Goal: Task Accomplishment & Management: Use online tool/utility

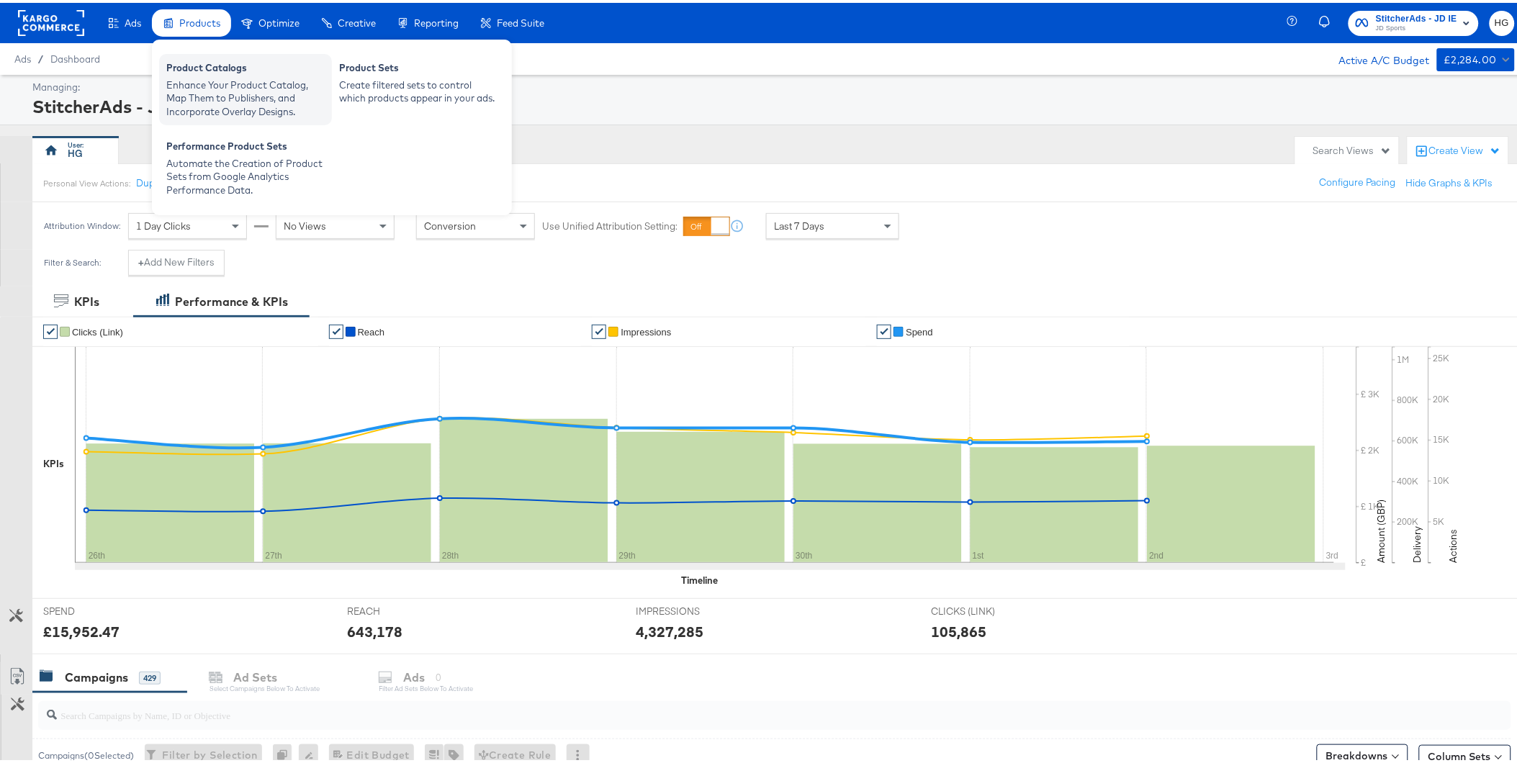
click at [204, 76] on div "Enhance Your Product Catalog, Map Them to Publishers, and Incorporate Overlay D…" at bounding box center [245, 96] width 158 height 40
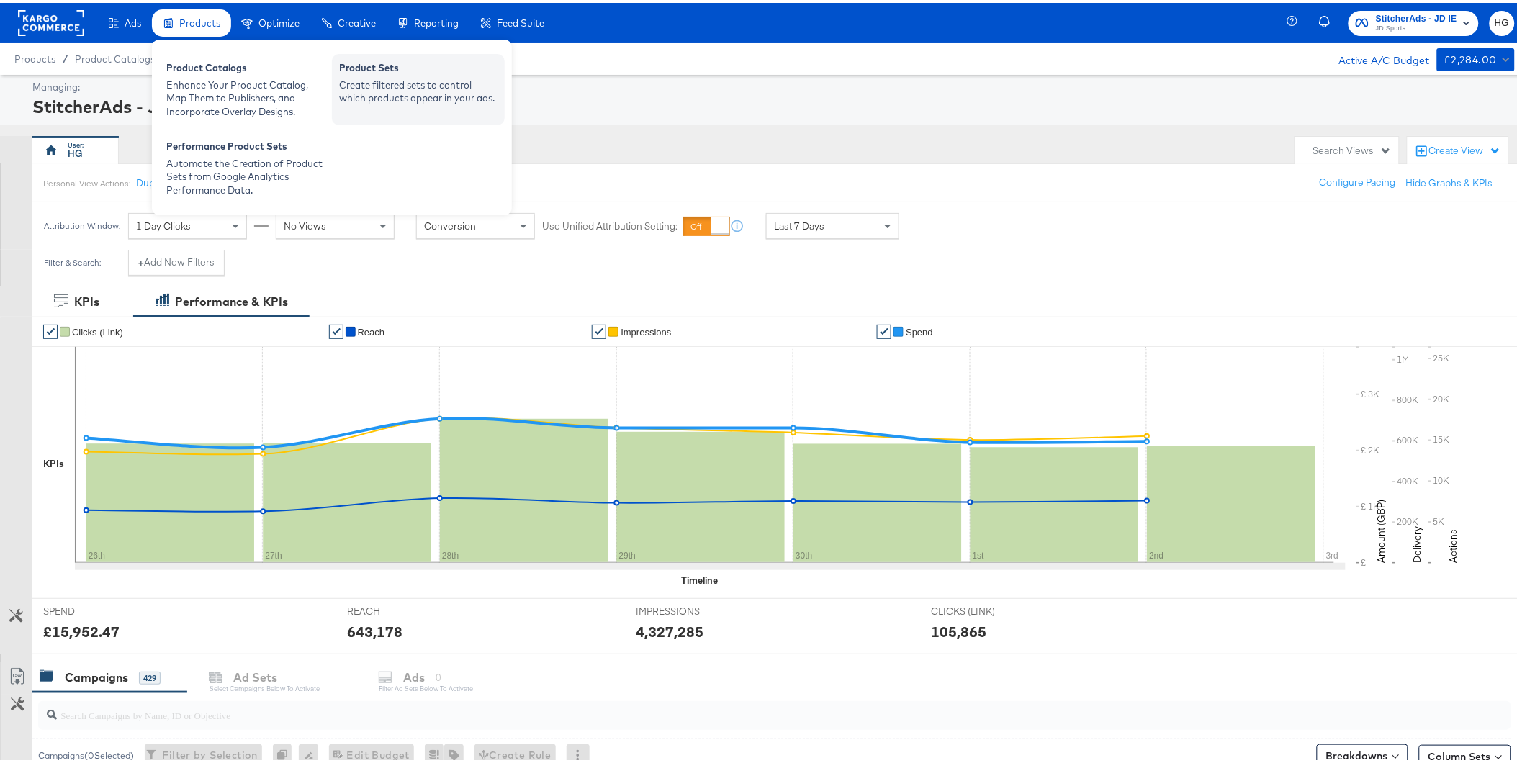
click at [369, 72] on div "Product Sets" at bounding box center [418, 66] width 158 height 17
click at [394, 81] on div "Create filtered sets to control which products appear in your ads." at bounding box center [418, 89] width 158 height 27
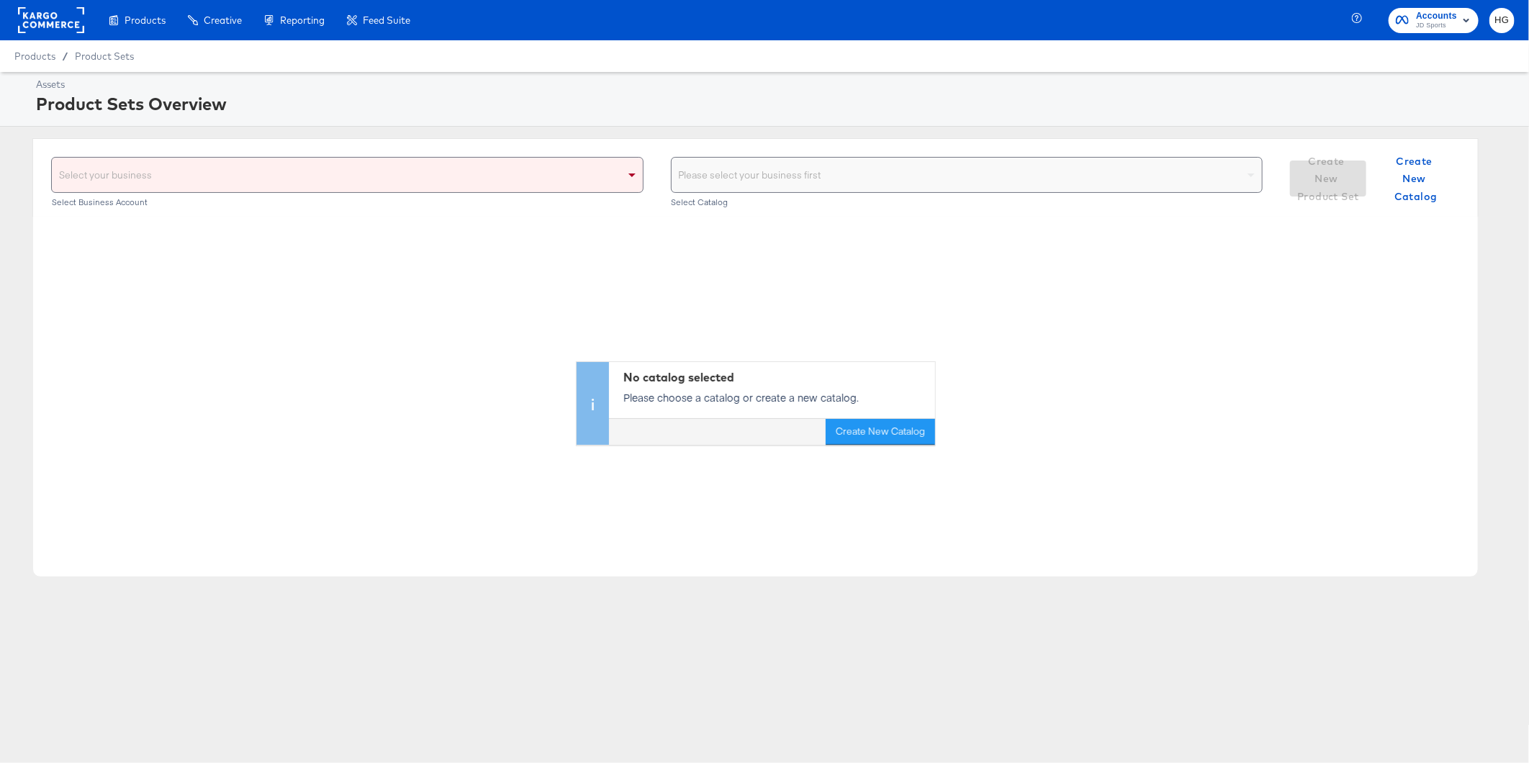
click at [1440, 23] on span "JD Sports" at bounding box center [1436, 26] width 41 height 12
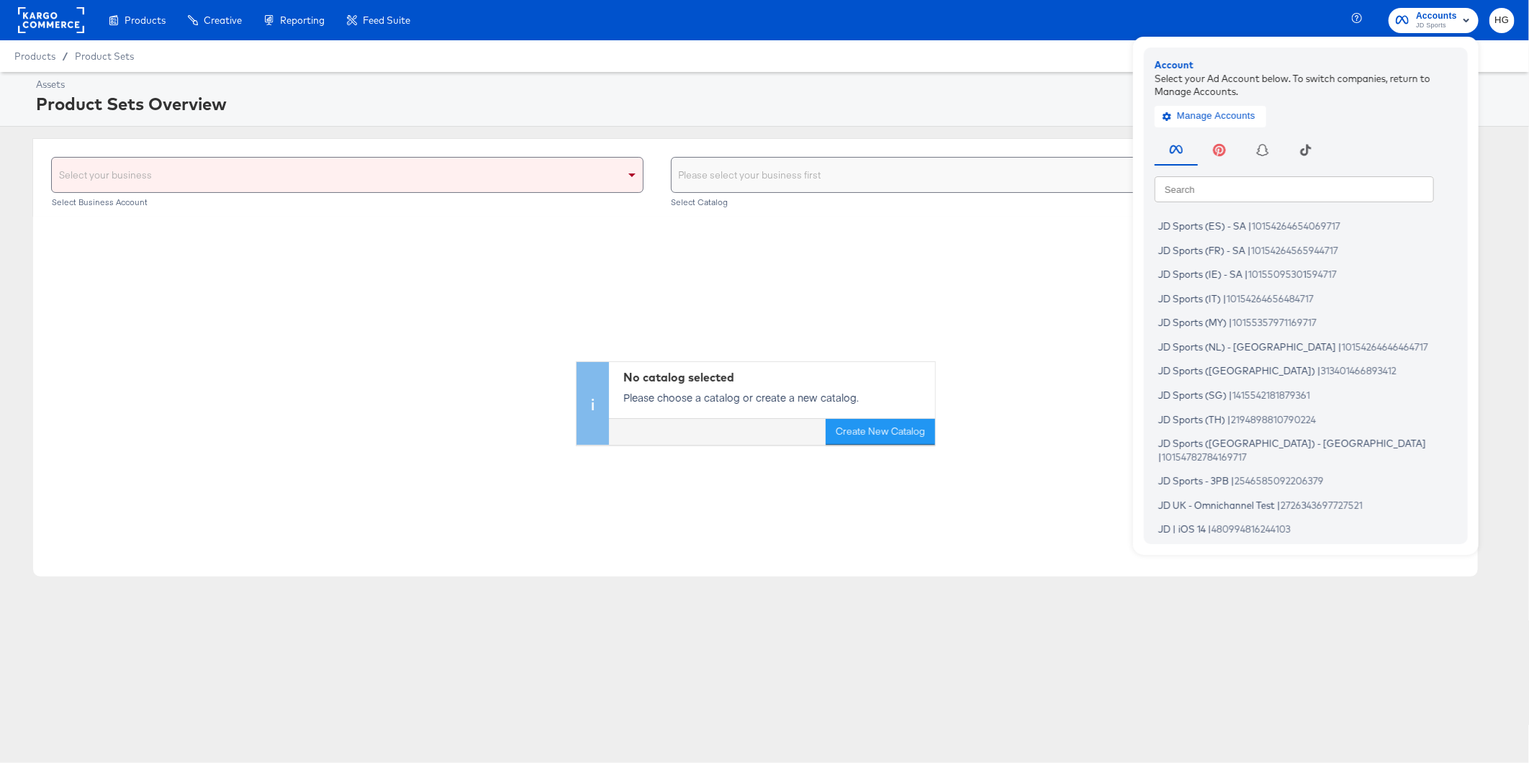
scroll to position [160, 0]
click at [1236, 448] on span "JD Sports (UK) - SA" at bounding box center [1292, 450] width 268 height 12
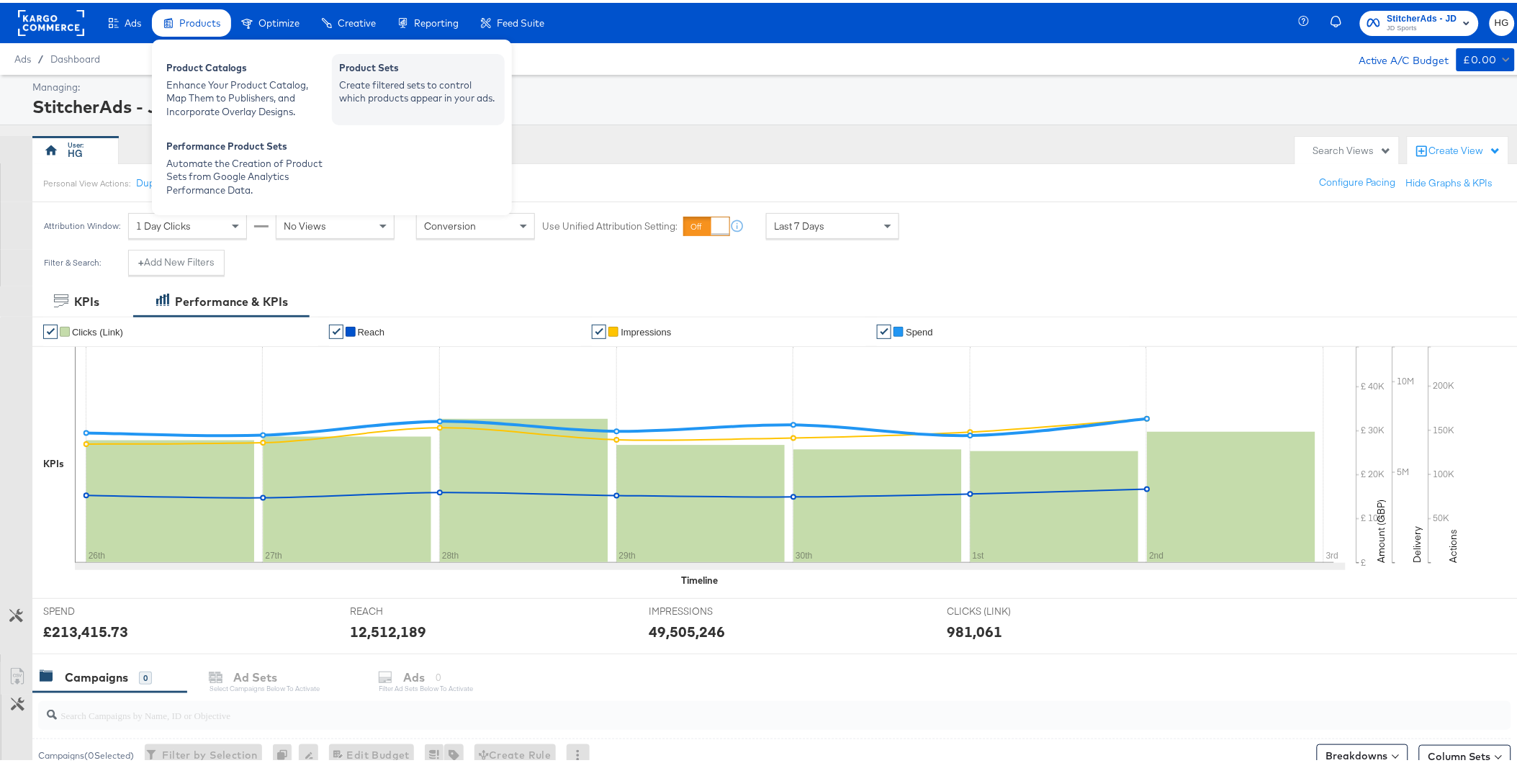
click at [400, 85] on div "Create filtered sets to control which products appear in your ads." at bounding box center [418, 89] width 158 height 27
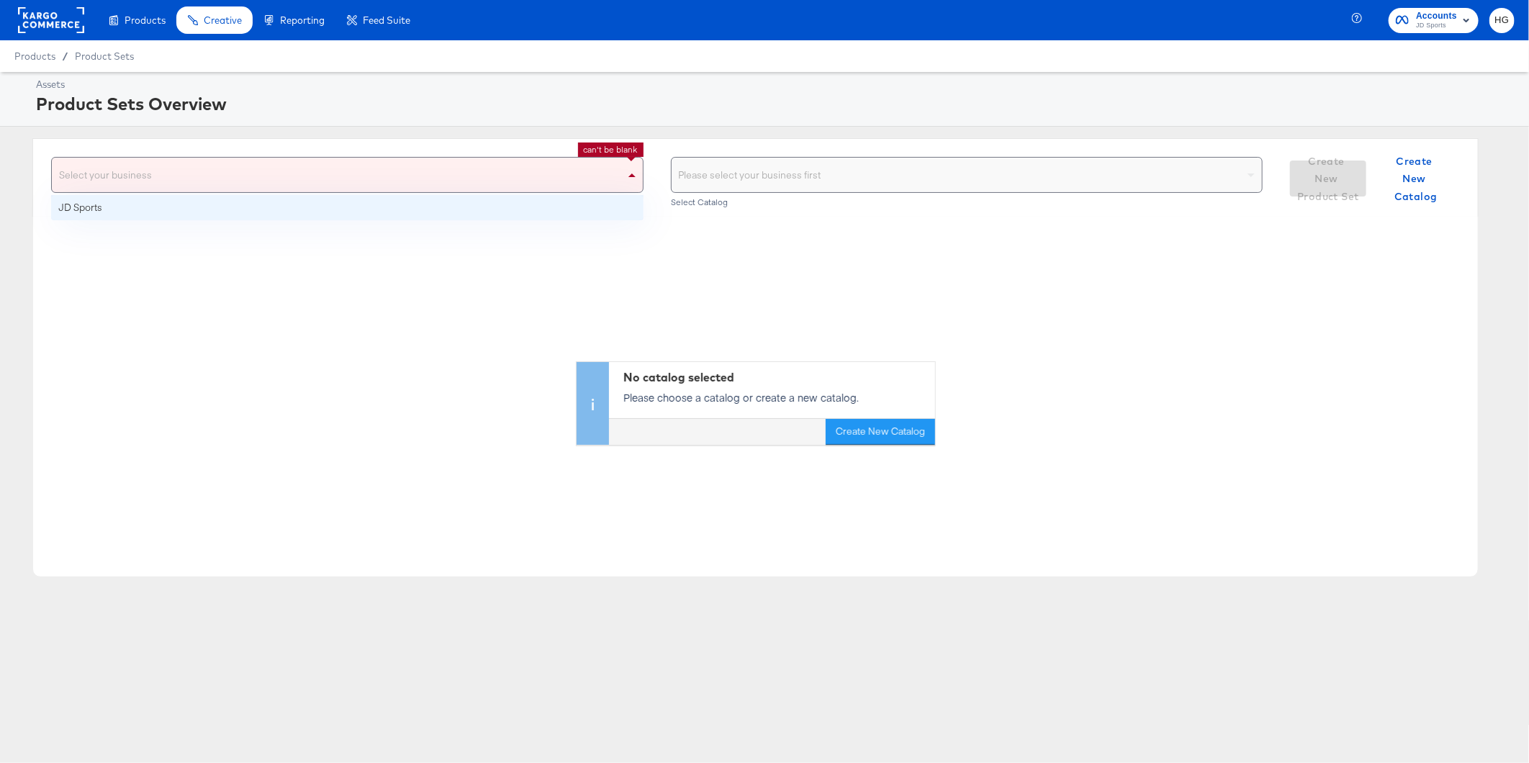
click at [432, 174] on div "Select your business" at bounding box center [347, 175] width 591 height 35
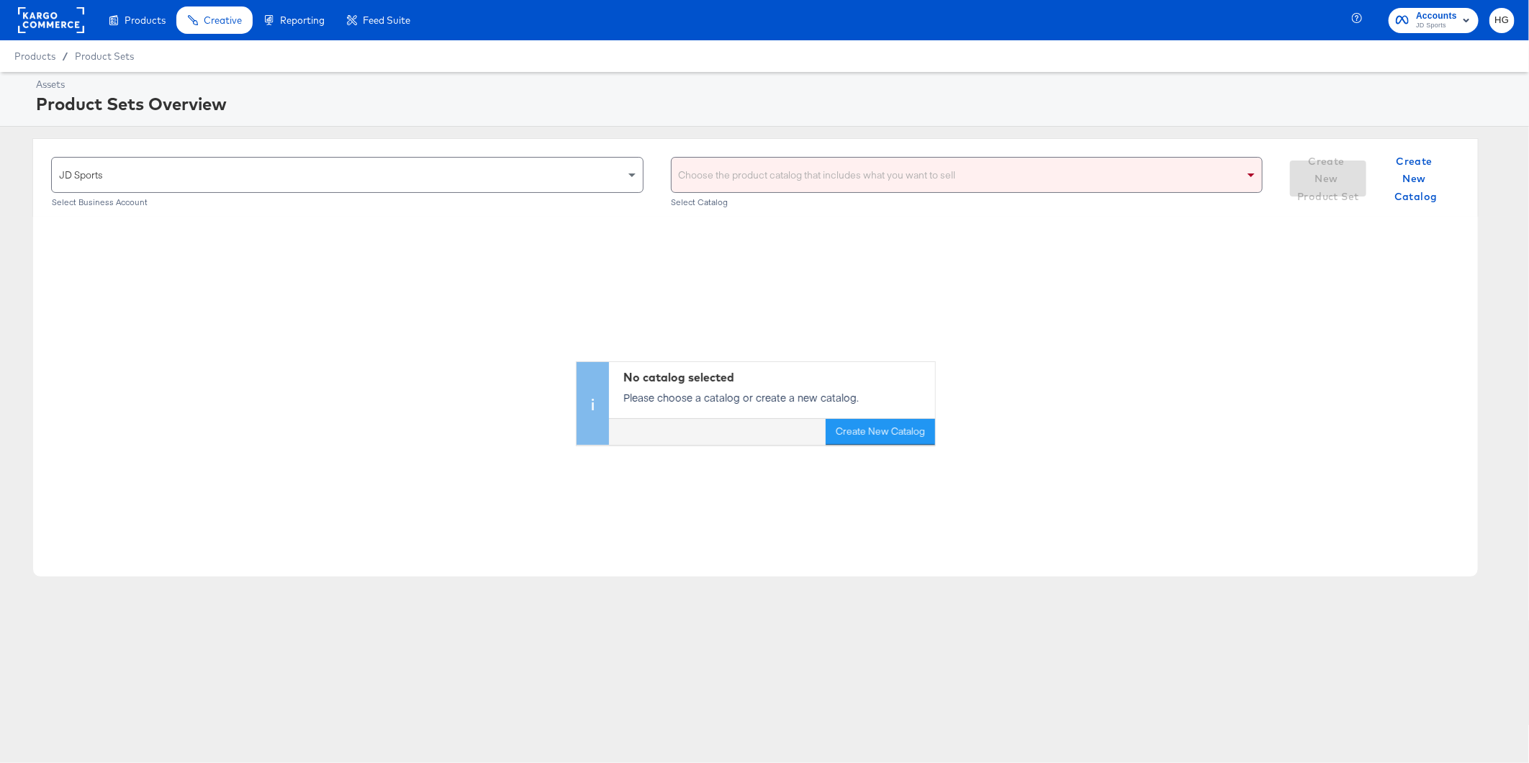
click at [911, 195] on div "Choose the product catalog that includes what you want to sell Select Catalog" at bounding box center [967, 182] width 592 height 50
click at [913, 184] on div "Choose the product catalog that includes what you want to sell" at bounding box center [967, 175] width 591 height 35
click at [1330, 268] on div "No catalog selected Please choose a catalog or create a new catalog. Create New…" at bounding box center [755, 331] width 1445 height 228
click at [819, 178] on div "Choose the product catalog that includes what you want to sell" at bounding box center [967, 175] width 591 height 35
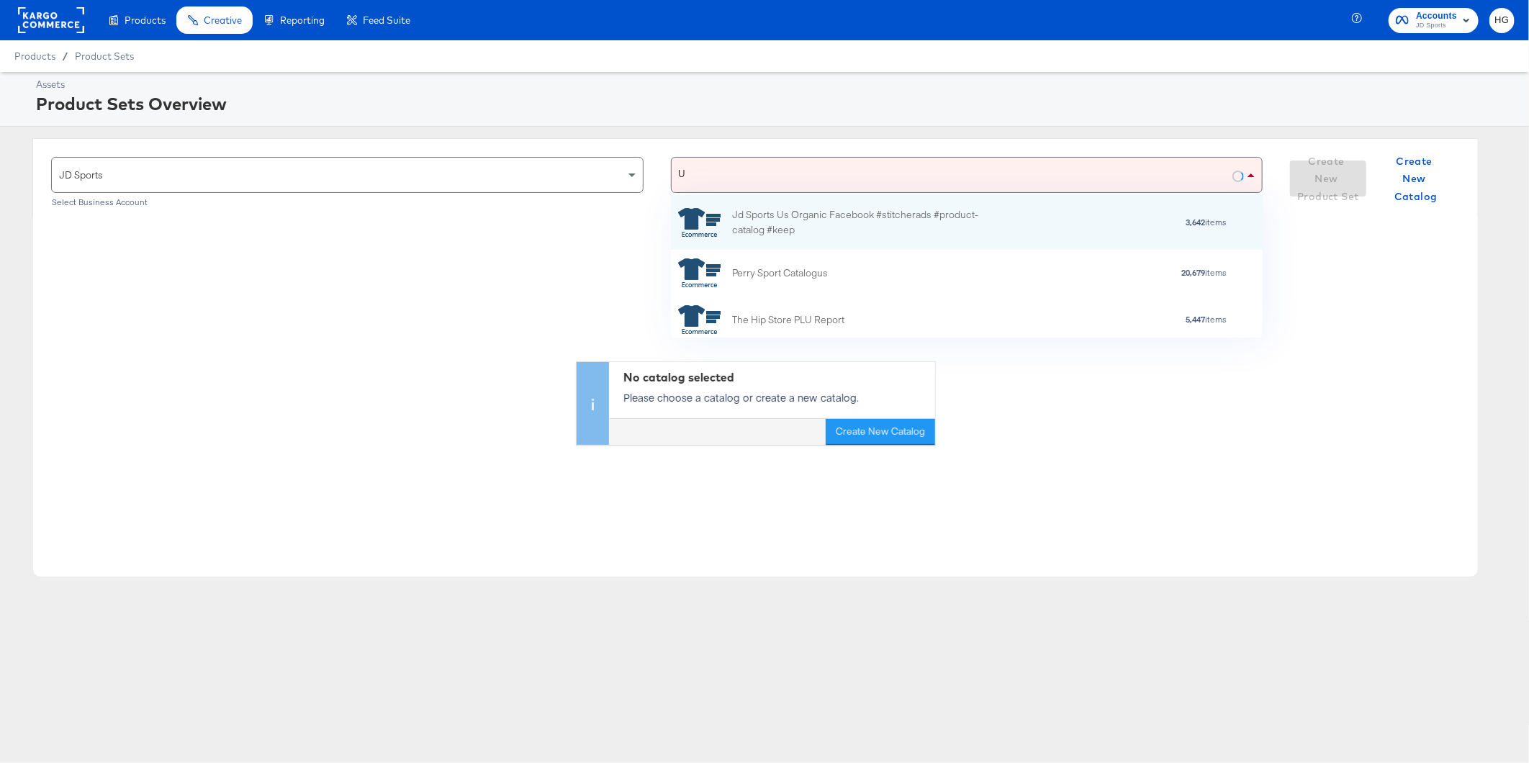
type input "UK"
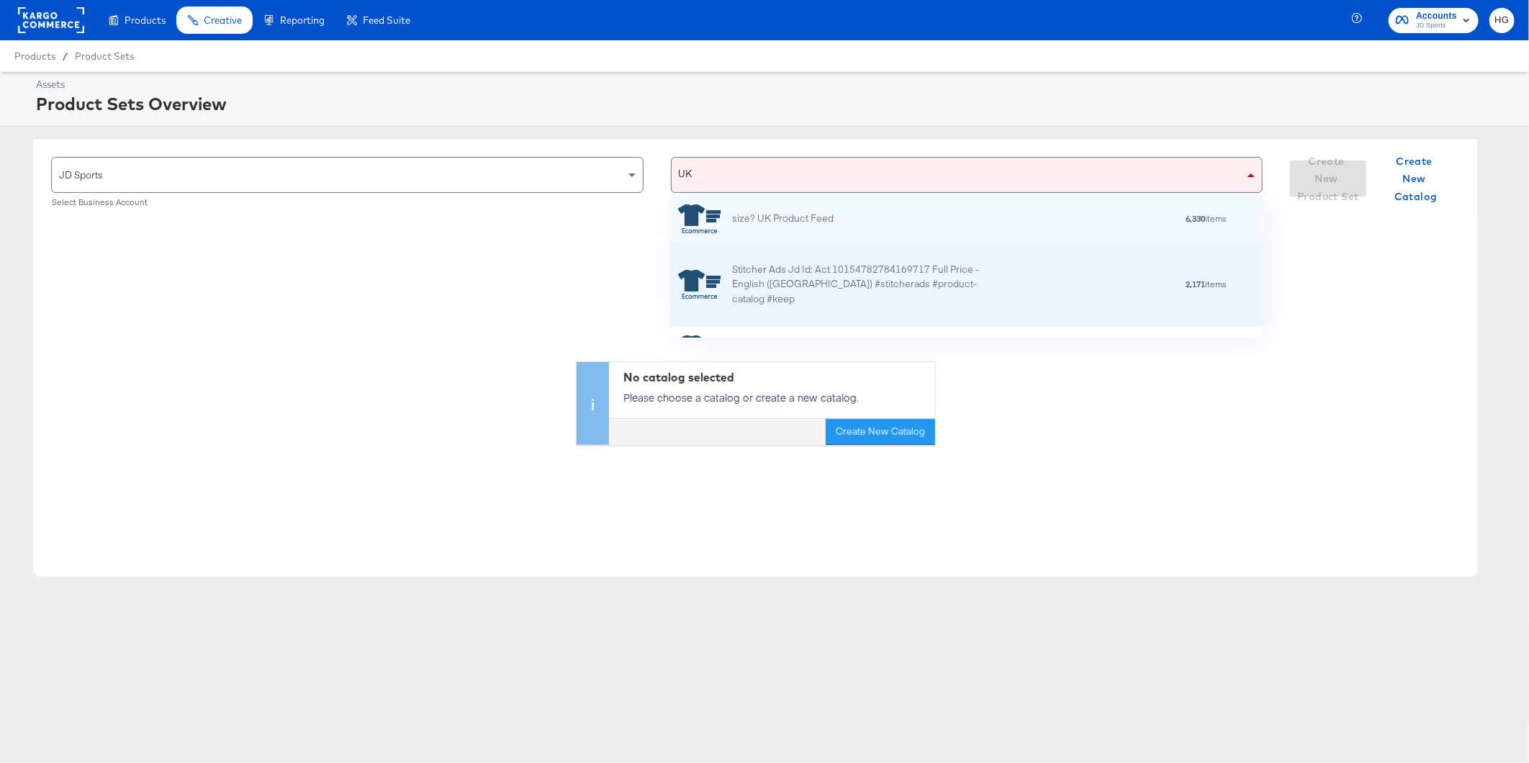
click at [833, 281] on div "Stitcher Ads Jd Id: Act 10154782784169717 Full Price - English (UK) #stitcherad…" at bounding box center [858, 284] width 252 height 45
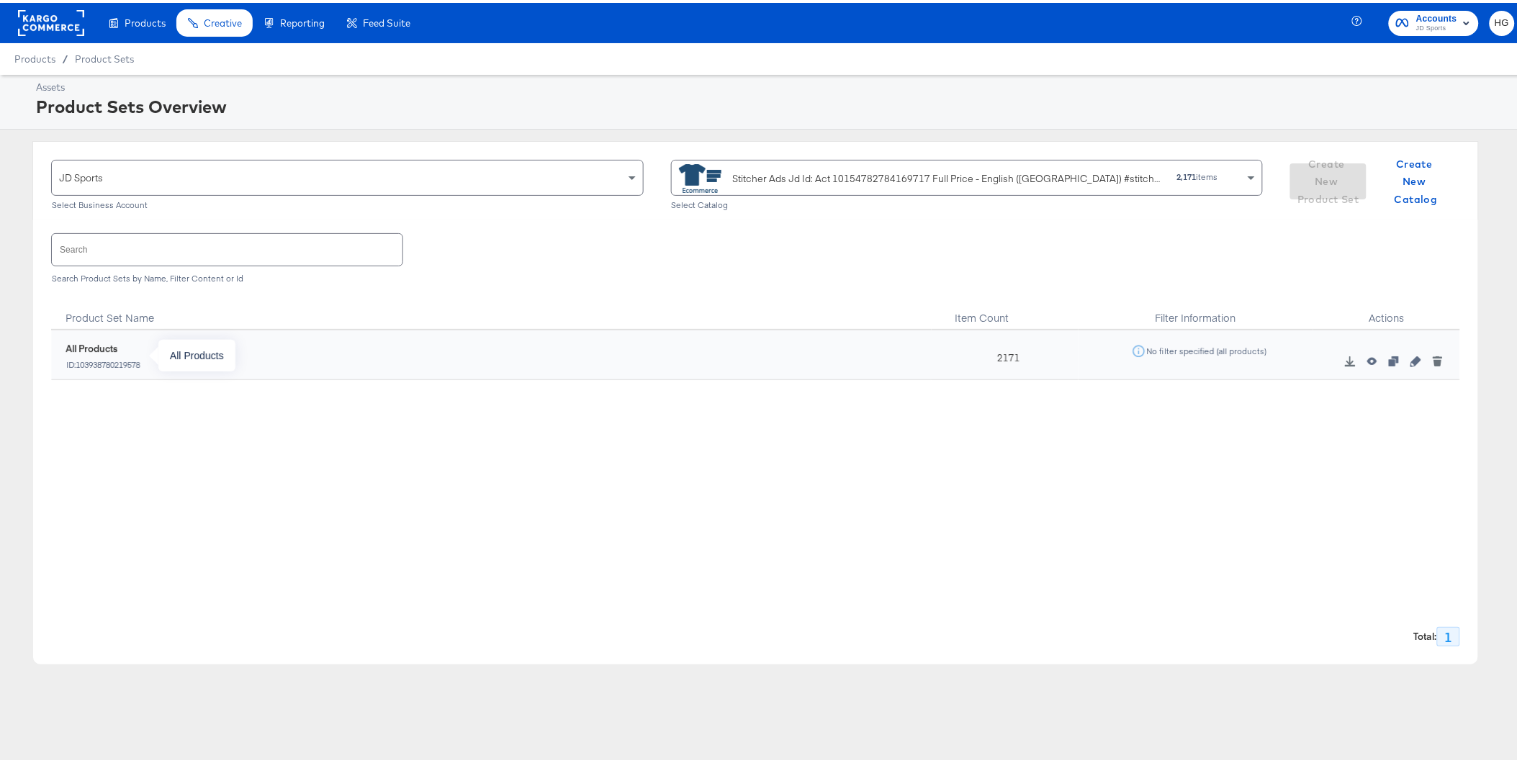
click at [105, 348] on div "All Products" at bounding box center [104, 346] width 76 height 14
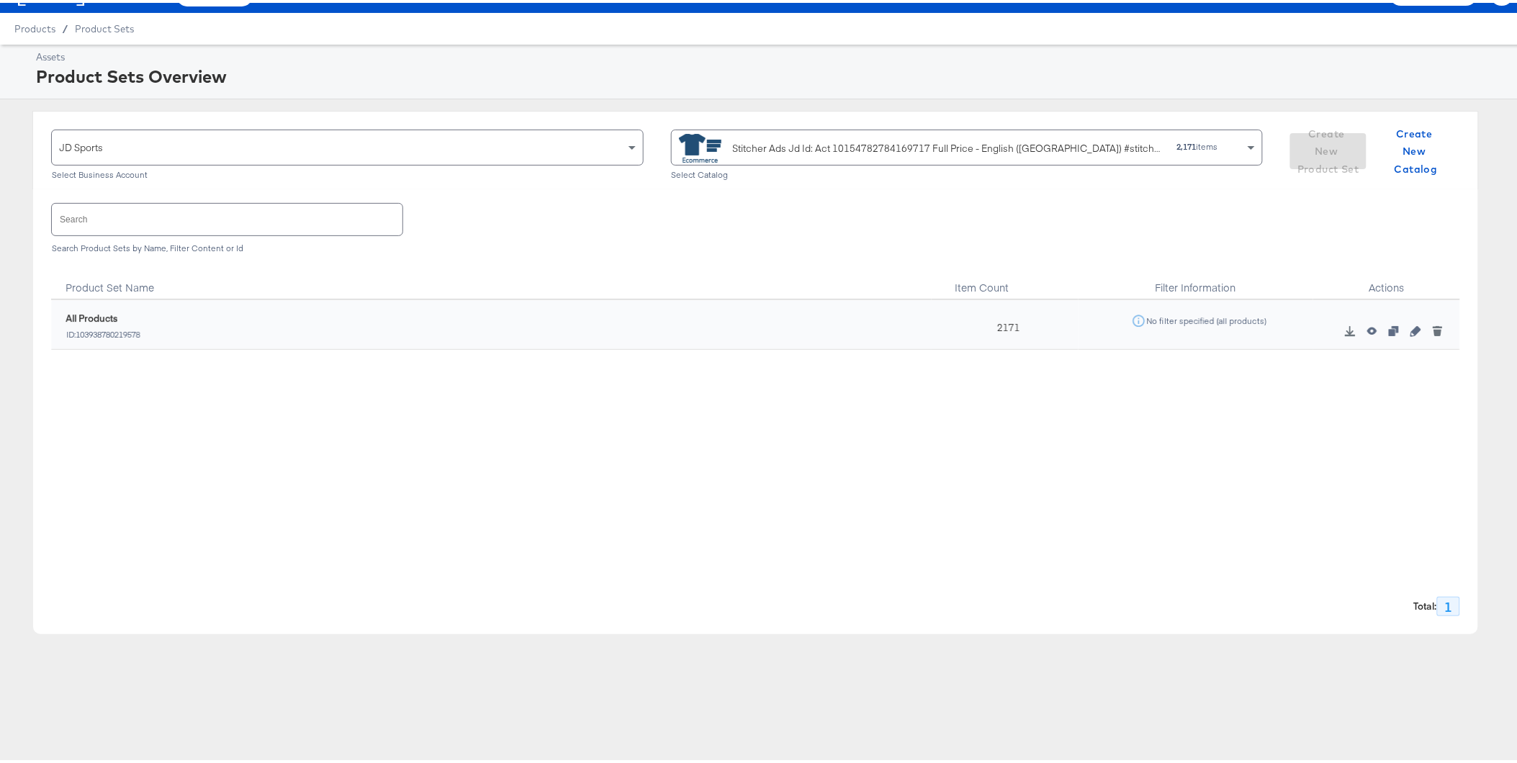
scroll to position [47, 0]
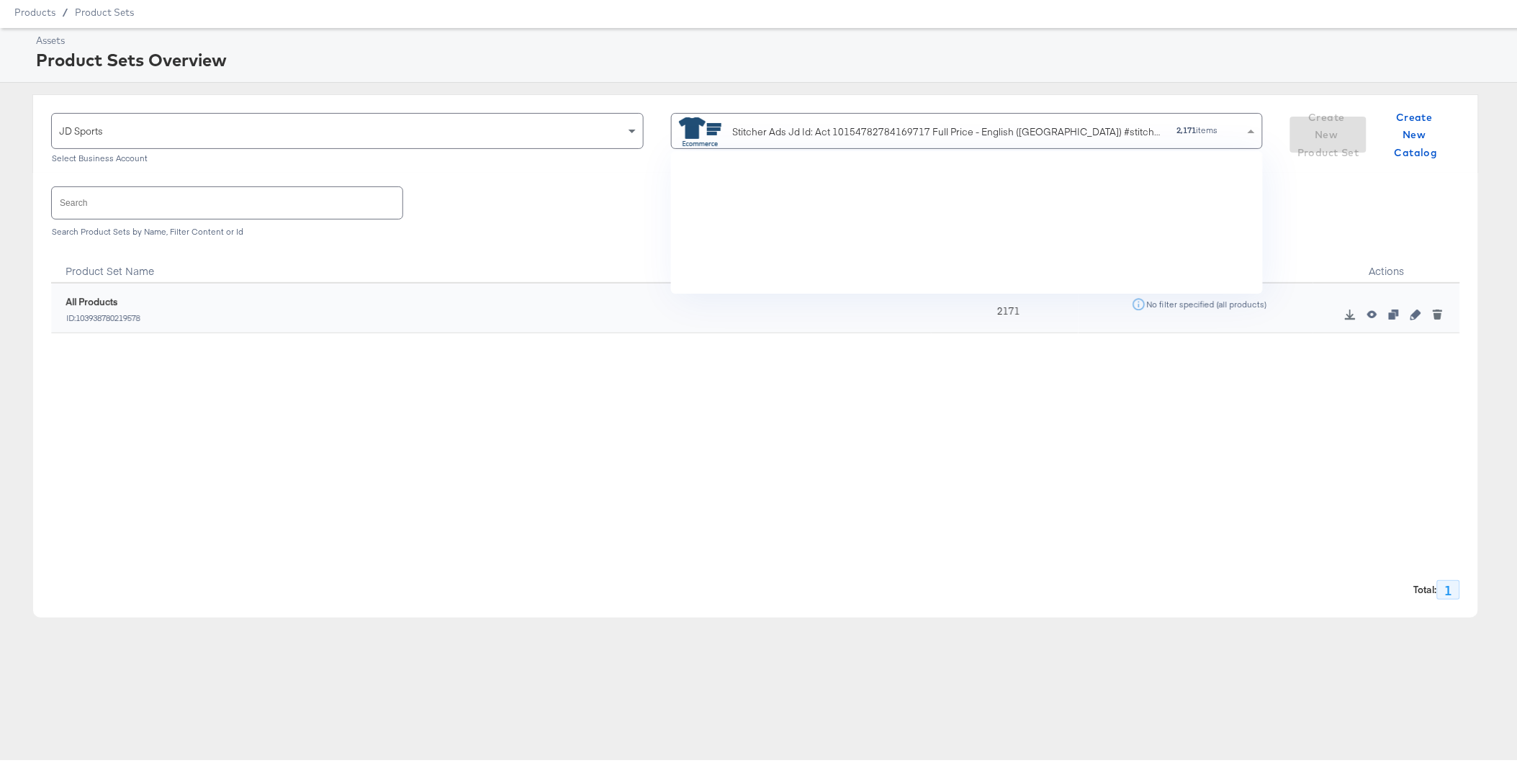
click at [948, 125] on div "Stitcher Ads Jd Id: Act 10154782784169717 Full Price - English (UK) #stitcherad…" at bounding box center [949, 129] width 433 height 15
click at [798, 132] on div "Stitcher Ads Jd Id: Act 10154782784169717 Full Price - English (UK) #stitcherad…" at bounding box center [949, 129] width 433 height 15
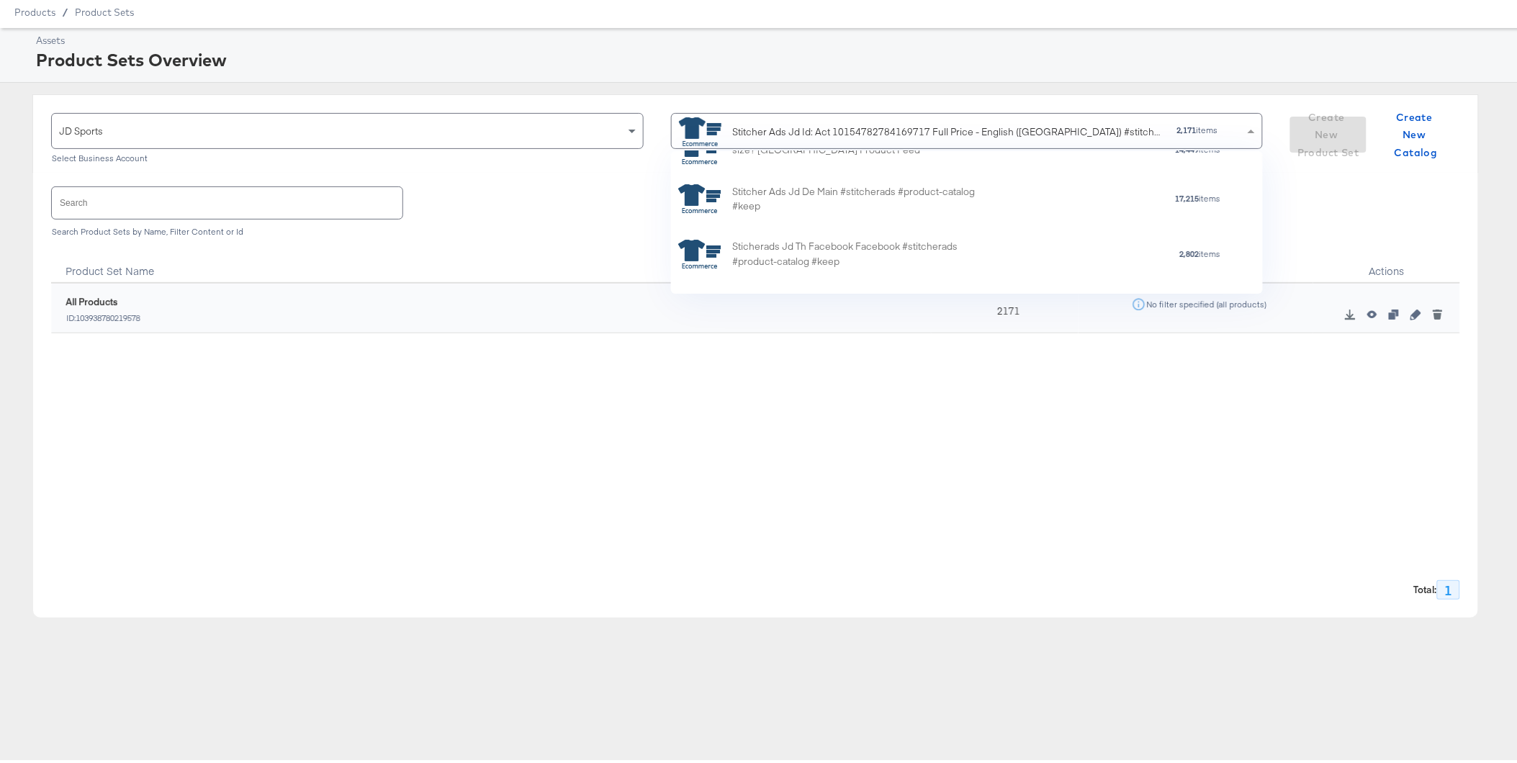
click at [798, 132] on div "Stitcher Ads Jd Id: Act 10154782784169717 Full Price - English (UK) #stitcherad…" at bounding box center [949, 129] width 433 height 15
click at [509, 190] on div "Search Search Product Sets by Name, Filter Content or Id" at bounding box center [755, 207] width 1409 height 74
click at [1226, 122] on div "Stitcher Ads Jd Id: Act 10154782784169717 Full Price - English (UK) #stitcherad…" at bounding box center [962, 127] width 566 height 32
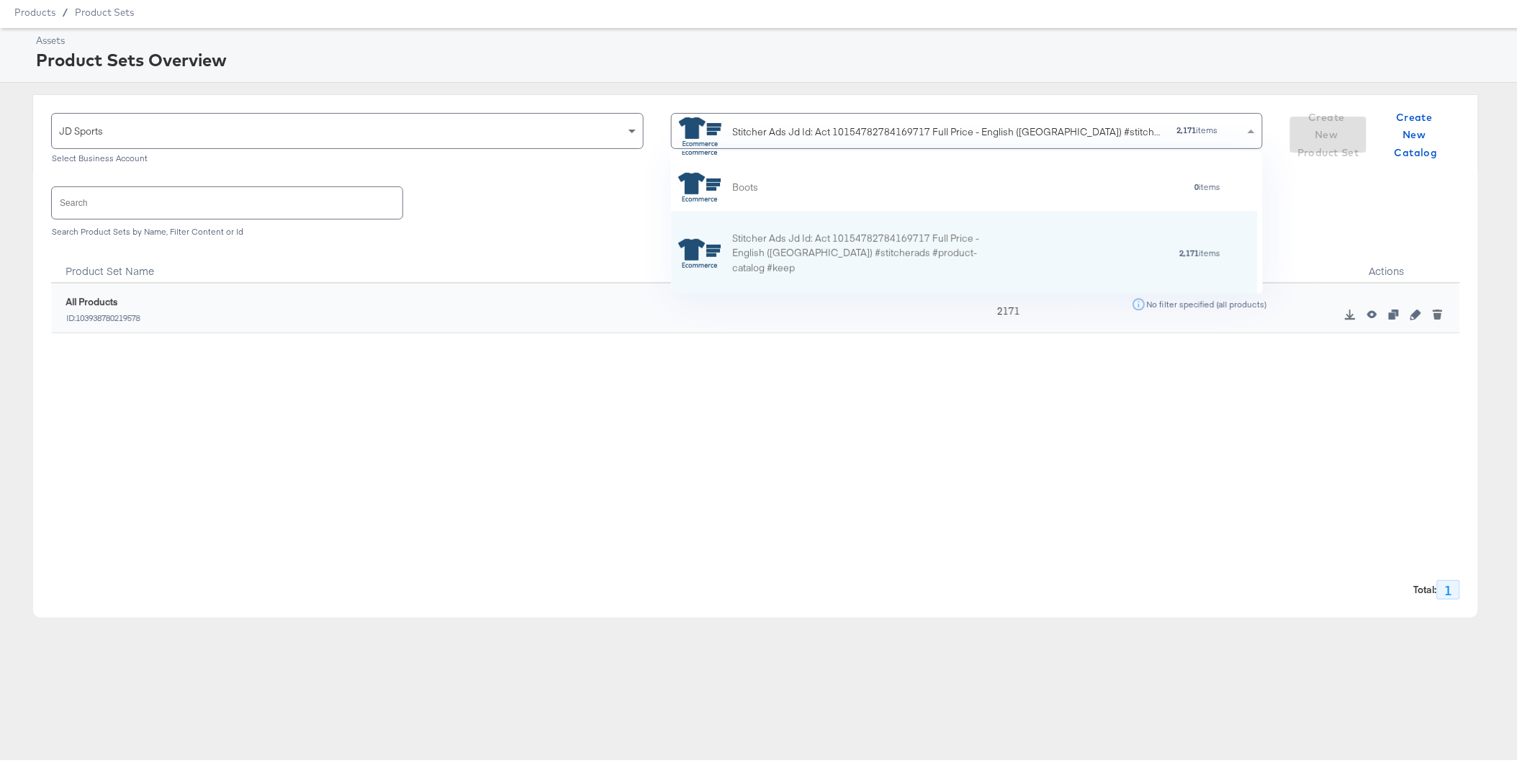
click at [854, 127] on div "Stitcher Ads Jd Id: Act 10154782784169717 Full Price - English (UK) #stitcherad…" at bounding box center [949, 129] width 433 height 15
drag, startPoint x: 855, startPoint y: 127, endPoint x: 705, endPoint y: 125, distance: 149.7
click at [705, 125] on div "Stitcher Ads Jd Id: Act 10154782784169717 Full Price - English (UK) #stitcherad…" at bounding box center [922, 128] width 487 height 29
drag, startPoint x: 1101, startPoint y: 133, endPoint x: 1263, endPoint y: 134, distance: 161.2
click at [1263, 134] on div "JD Sports Select Business Account Stitcher Ads Jd Id: Act 10154782784169717 Ful…" at bounding box center [755, 130] width 1446 height 78
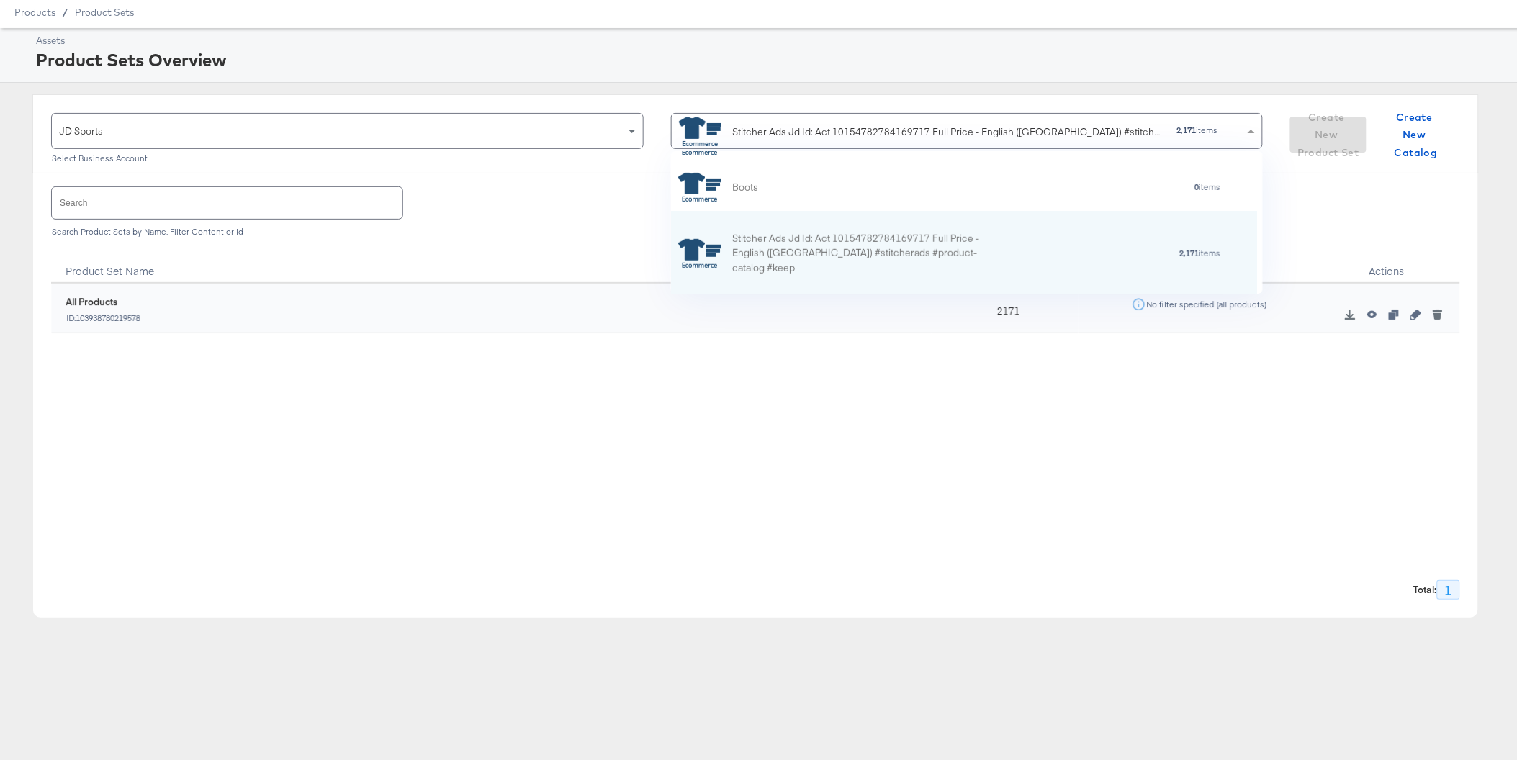
click at [1089, 128] on div "Stitcher Ads Jd Id: Act 10154782784169717 Full Price - English (UK) #stitcherad…" at bounding box center [949, 129] width 433 height 15
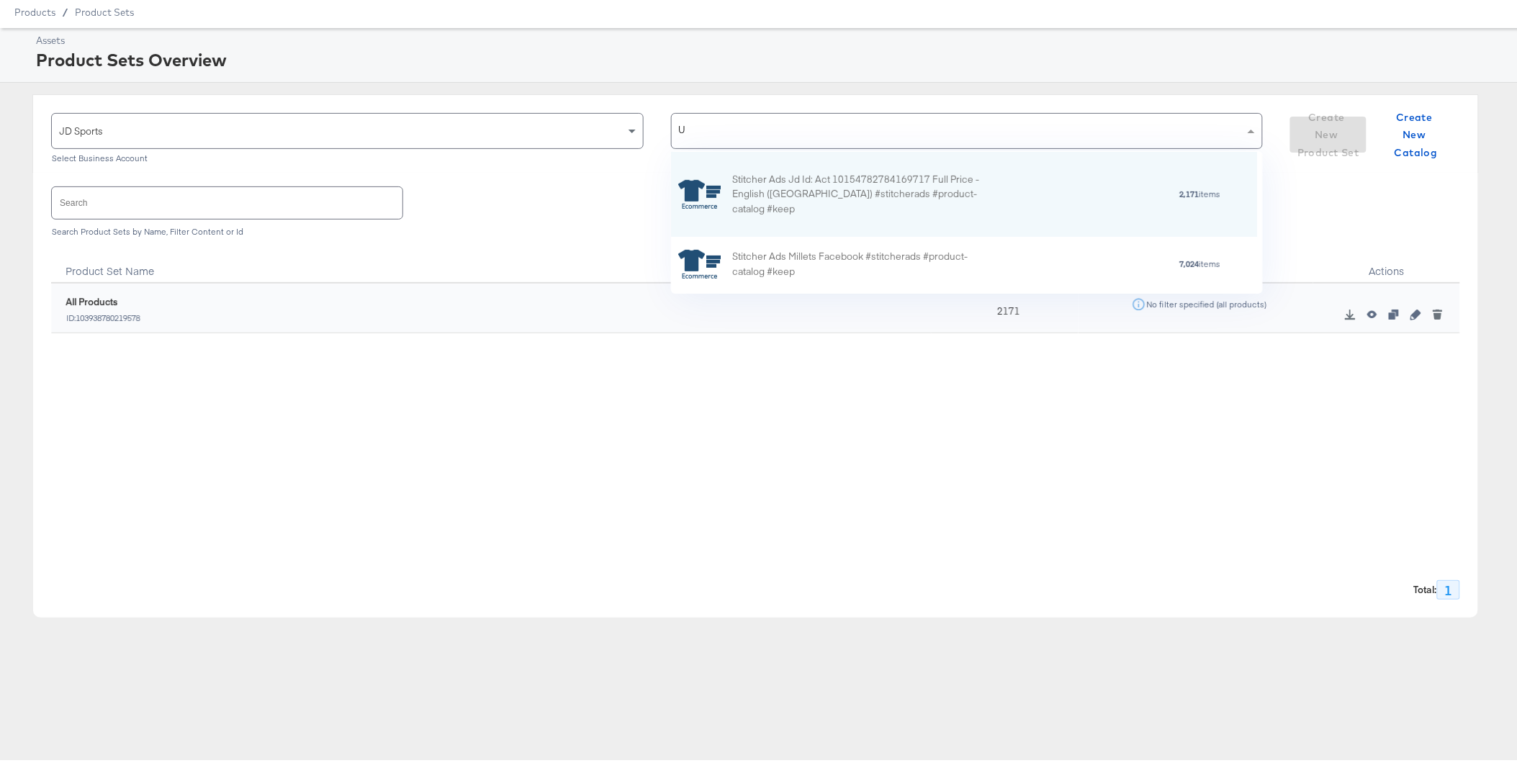
type input "UK"
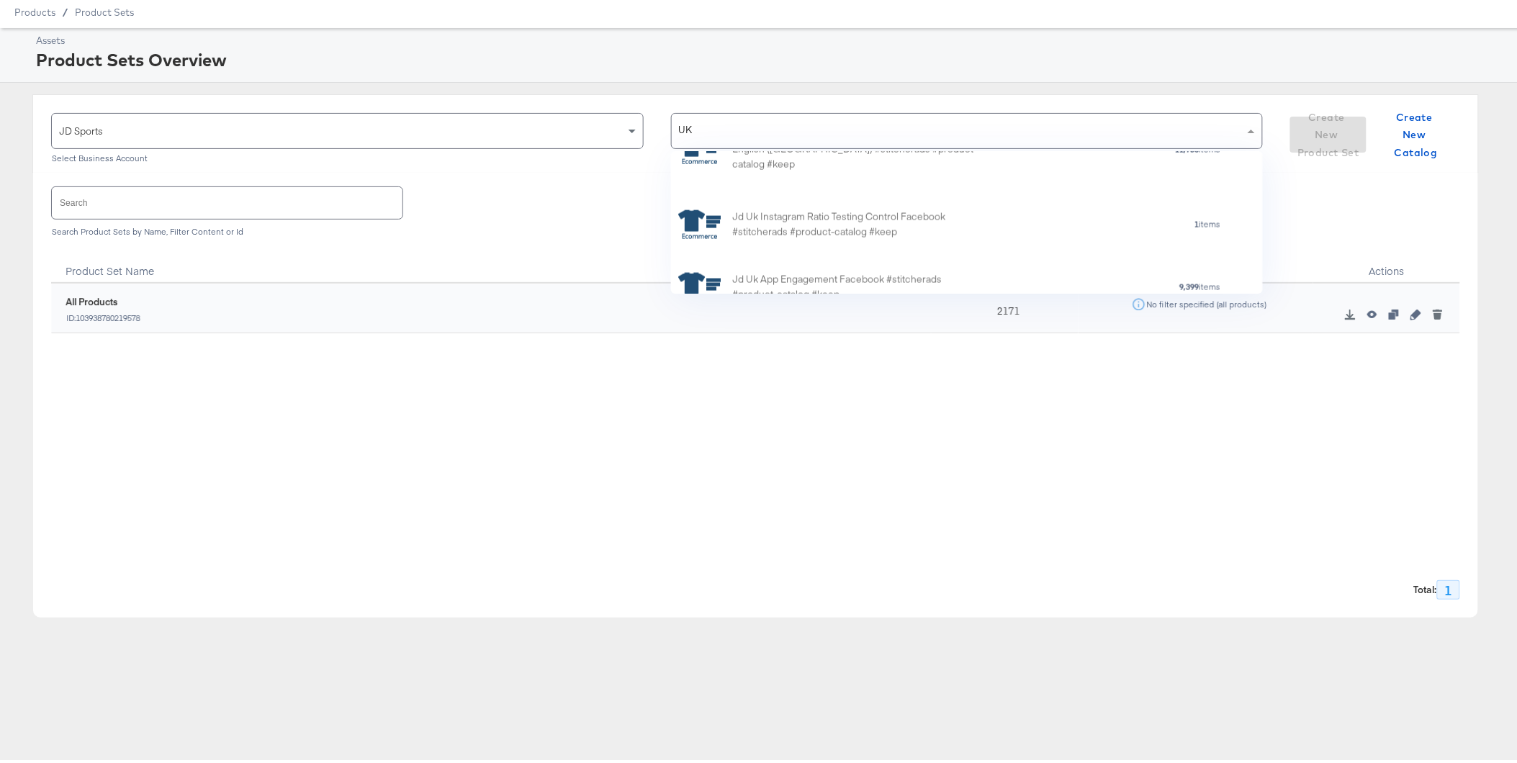
scroll to position [767, 0]
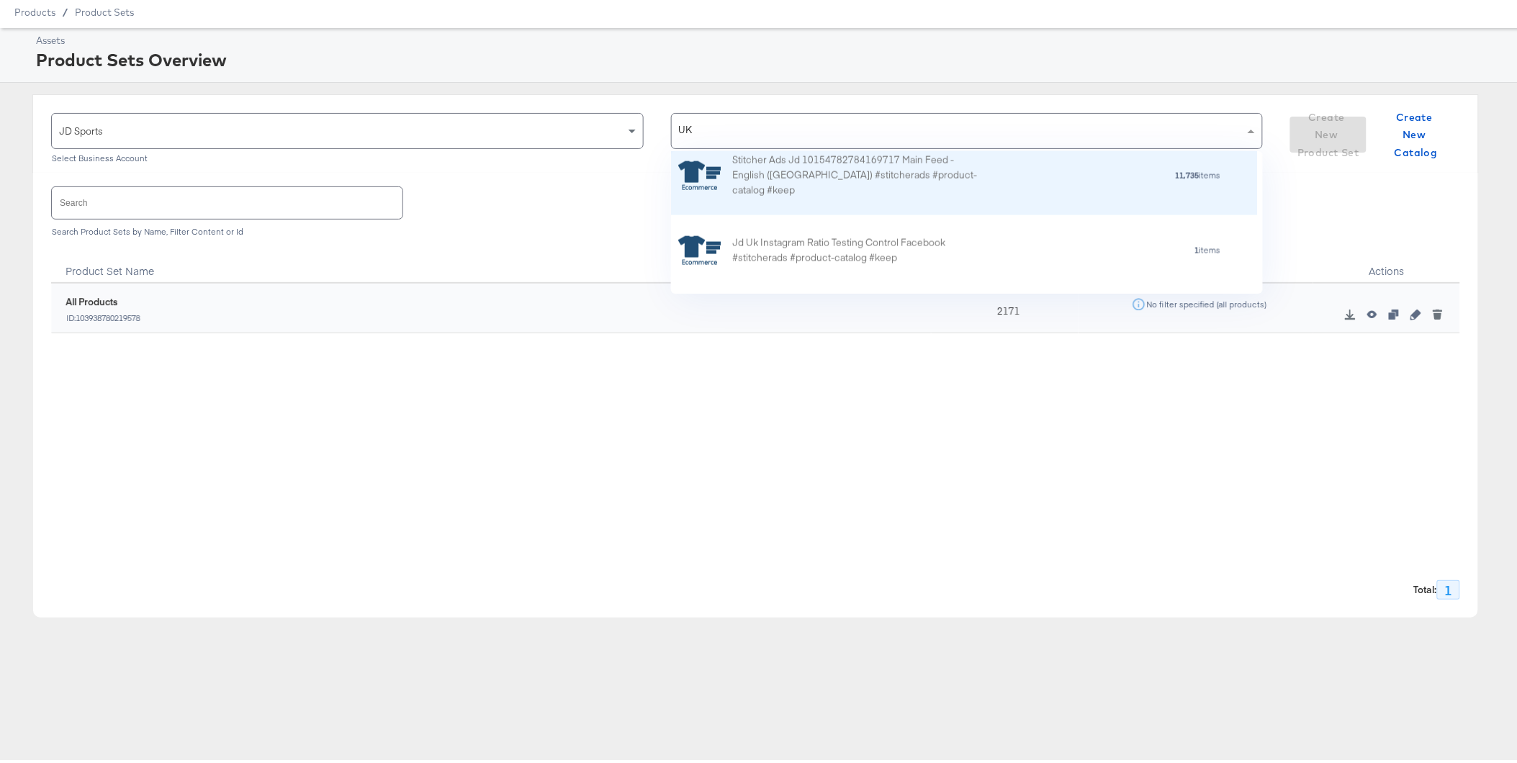
click at [919, 183] on div "Stitcher Ads Jd 10154782784169717 Main Feed - English ([GEOGRAPHIC_DATA]) #stit…" at bounding box center [858, 172] width 252 height 45
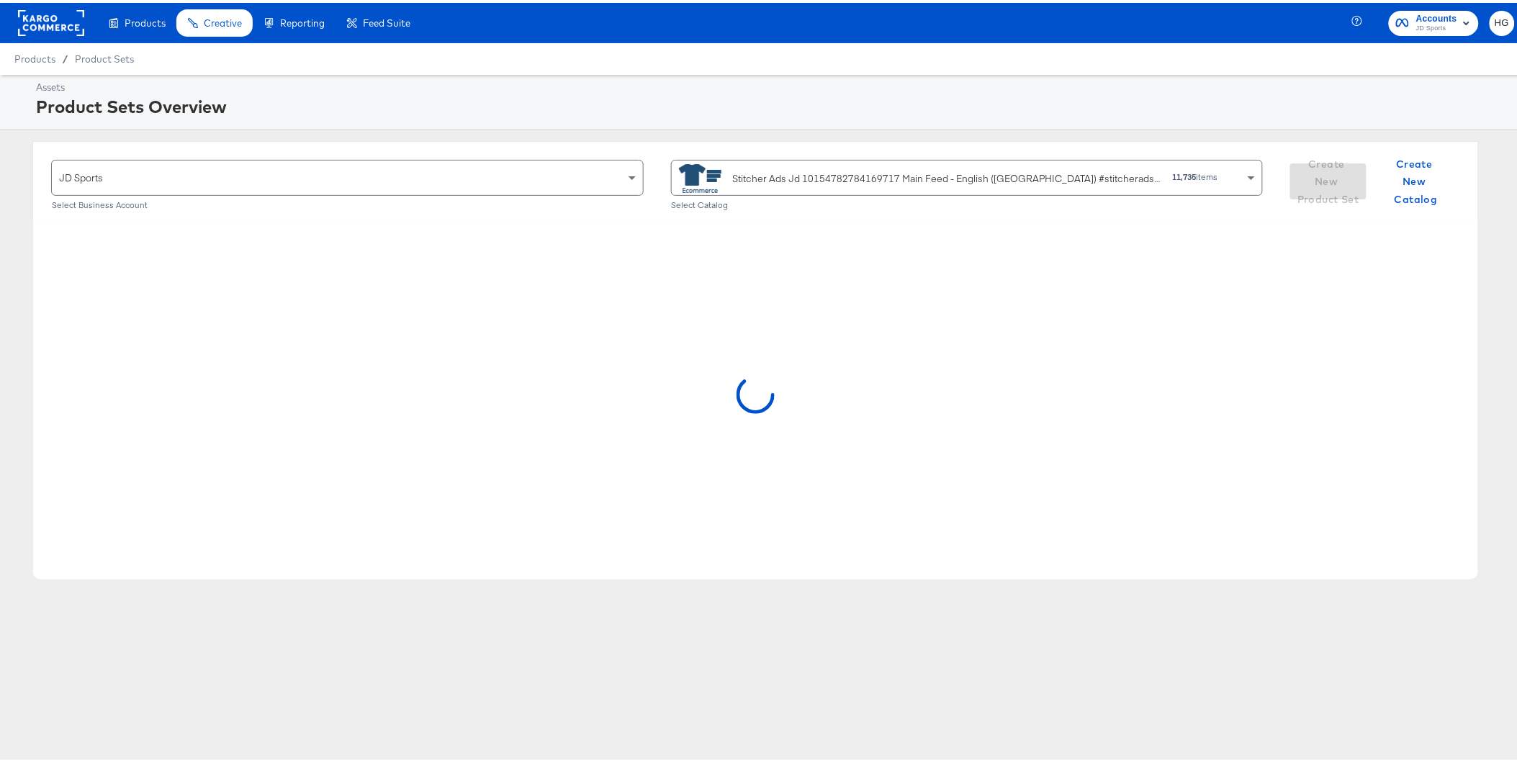
scroll to position [0, 0]
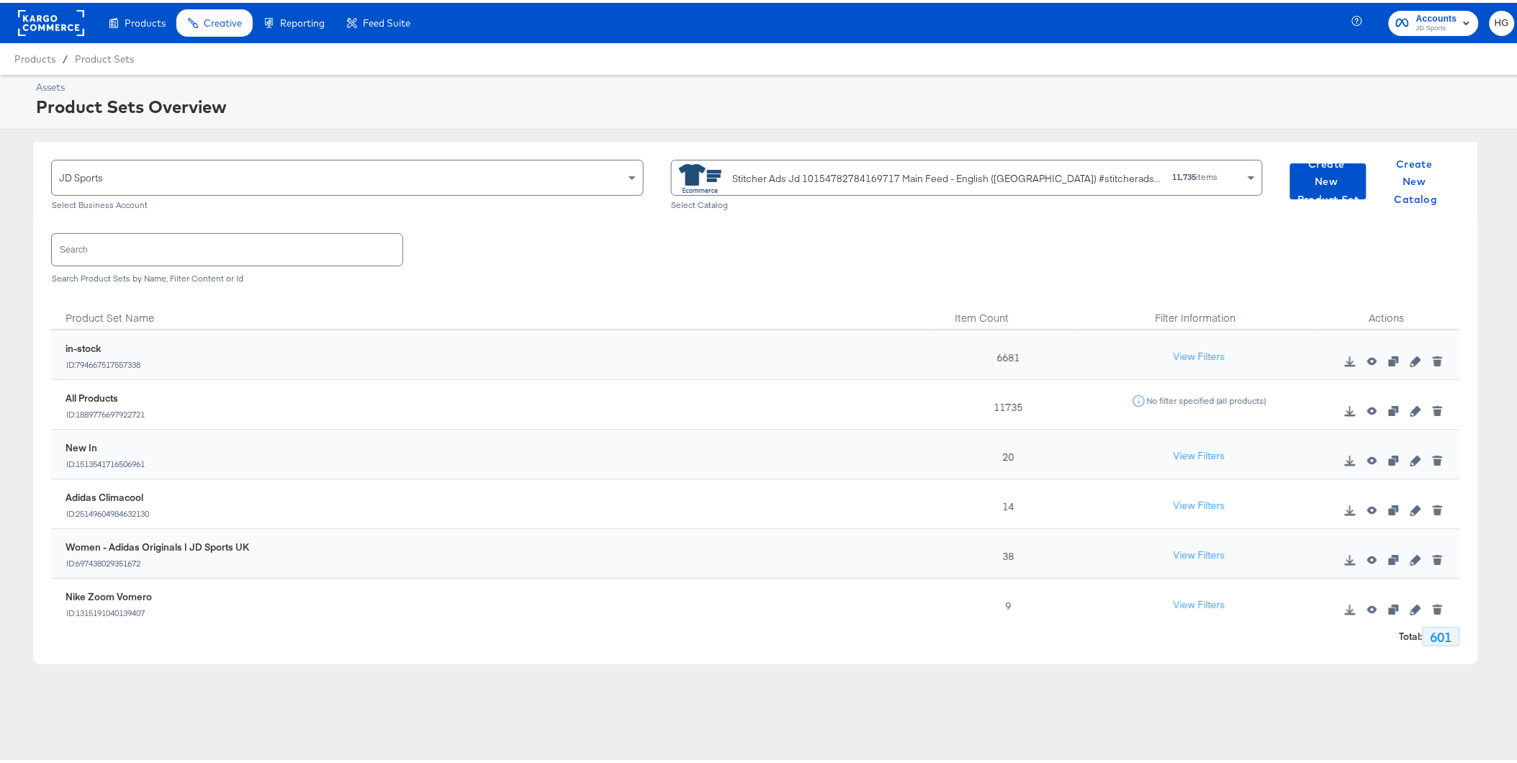
click at [191, 245] on input "text" at bounding box center [227, 246] width 351 height 31
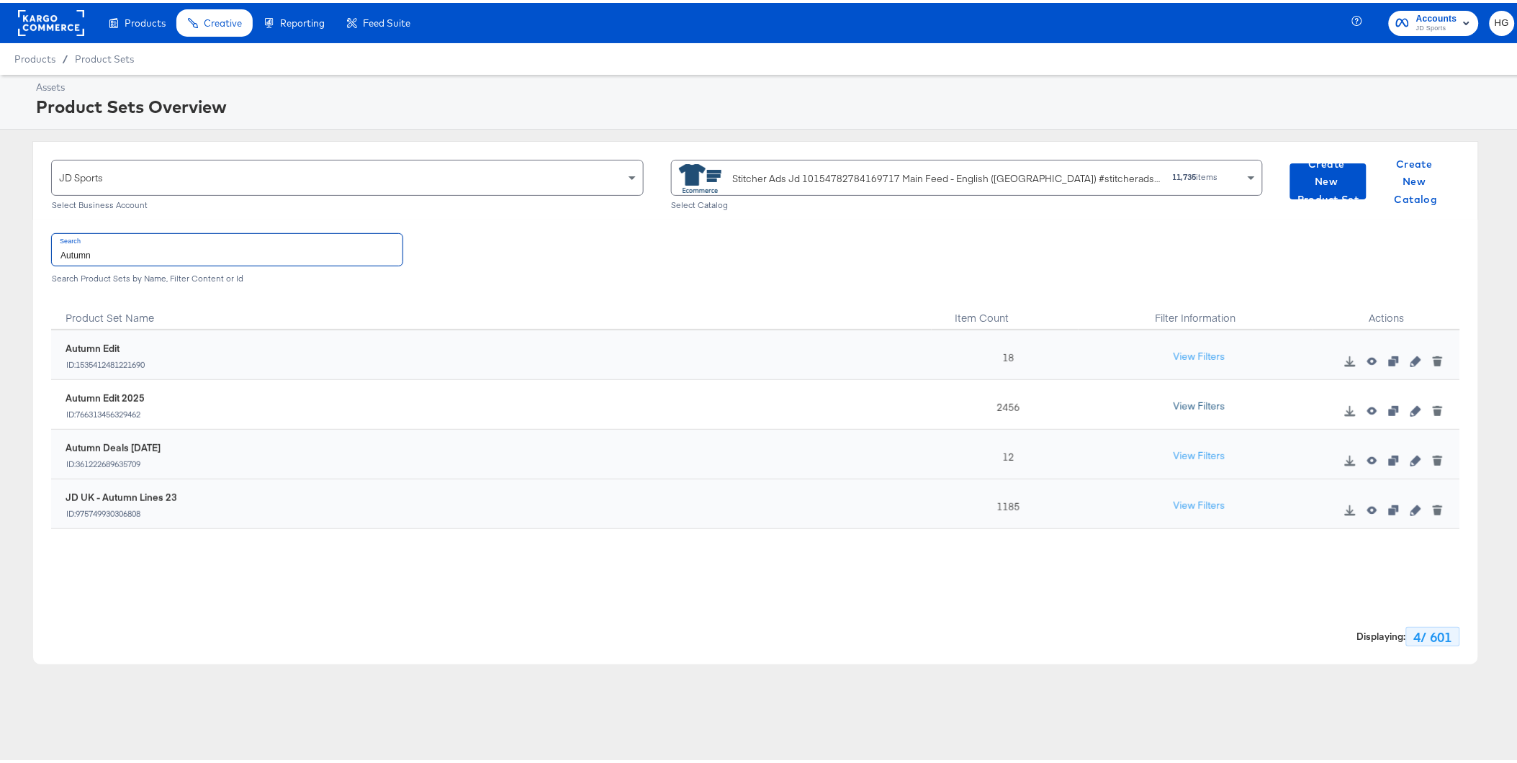
type input "Autumn"
click at [1207, 411] on button "View Filters" at bounding box center [1199, 404] width 72 height 26
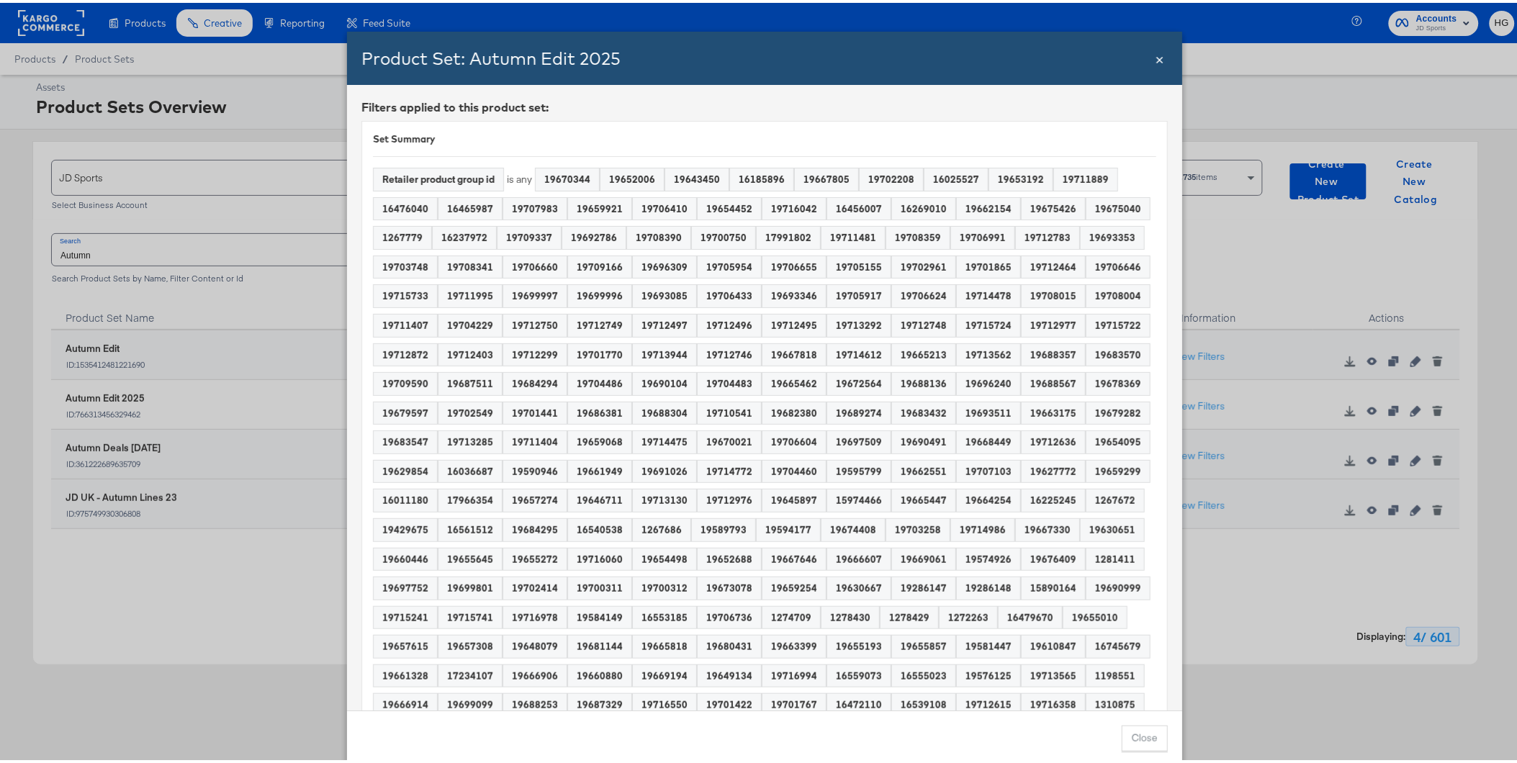
click at [571, 181] on div "19670344" at bounding box center [567, 177] width 63 height 22
click at [1143, 54] on div "Product Set: Autumn Edit 2025" at bounding box center [757, 55] width 792 height 24
click at [1155, 58] on span "×" at bounding box center [1159, 54] width 9 height 19
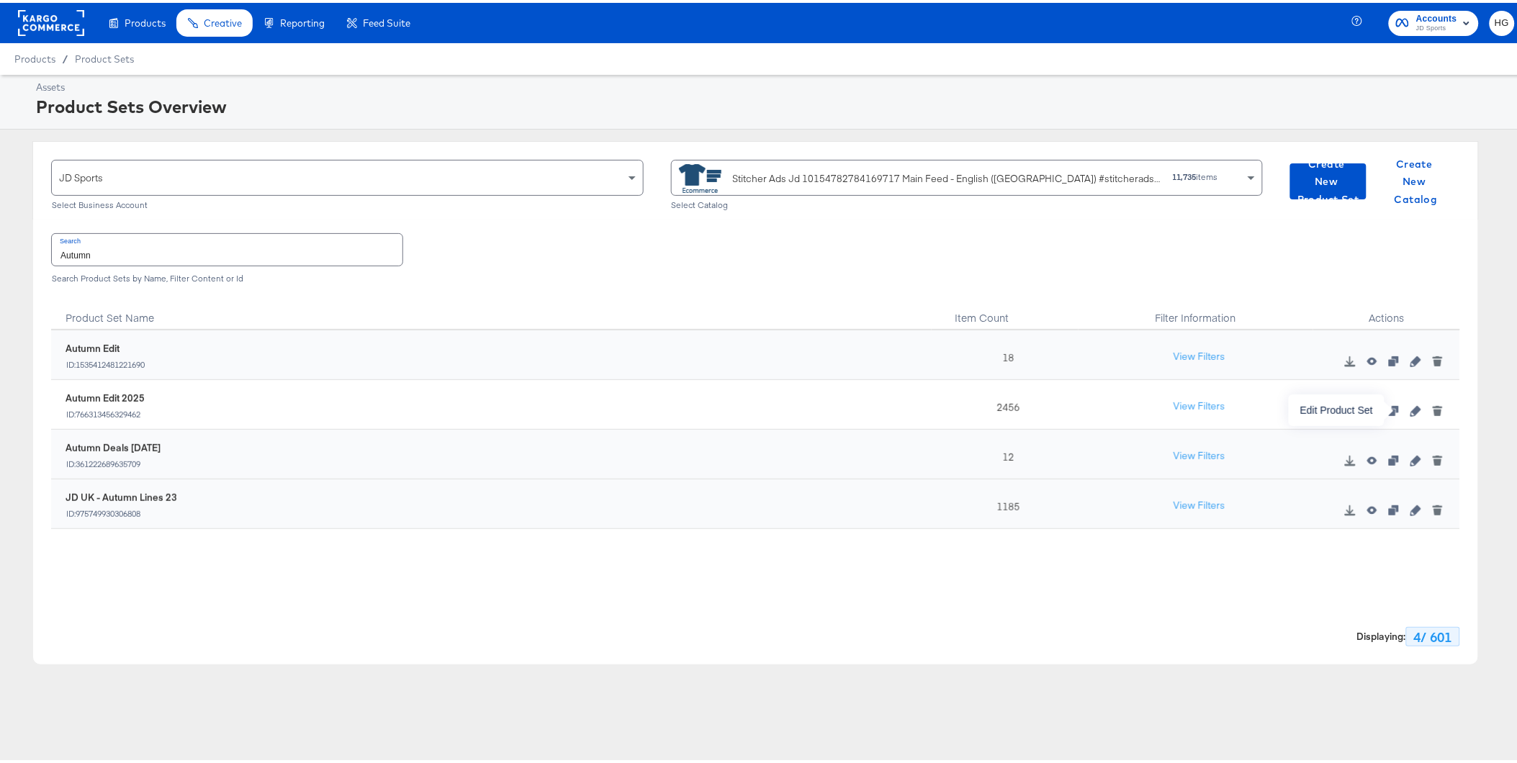
click at [1410, 403] on icon "button" at bounding box center [1415, 408] width 10 height 10
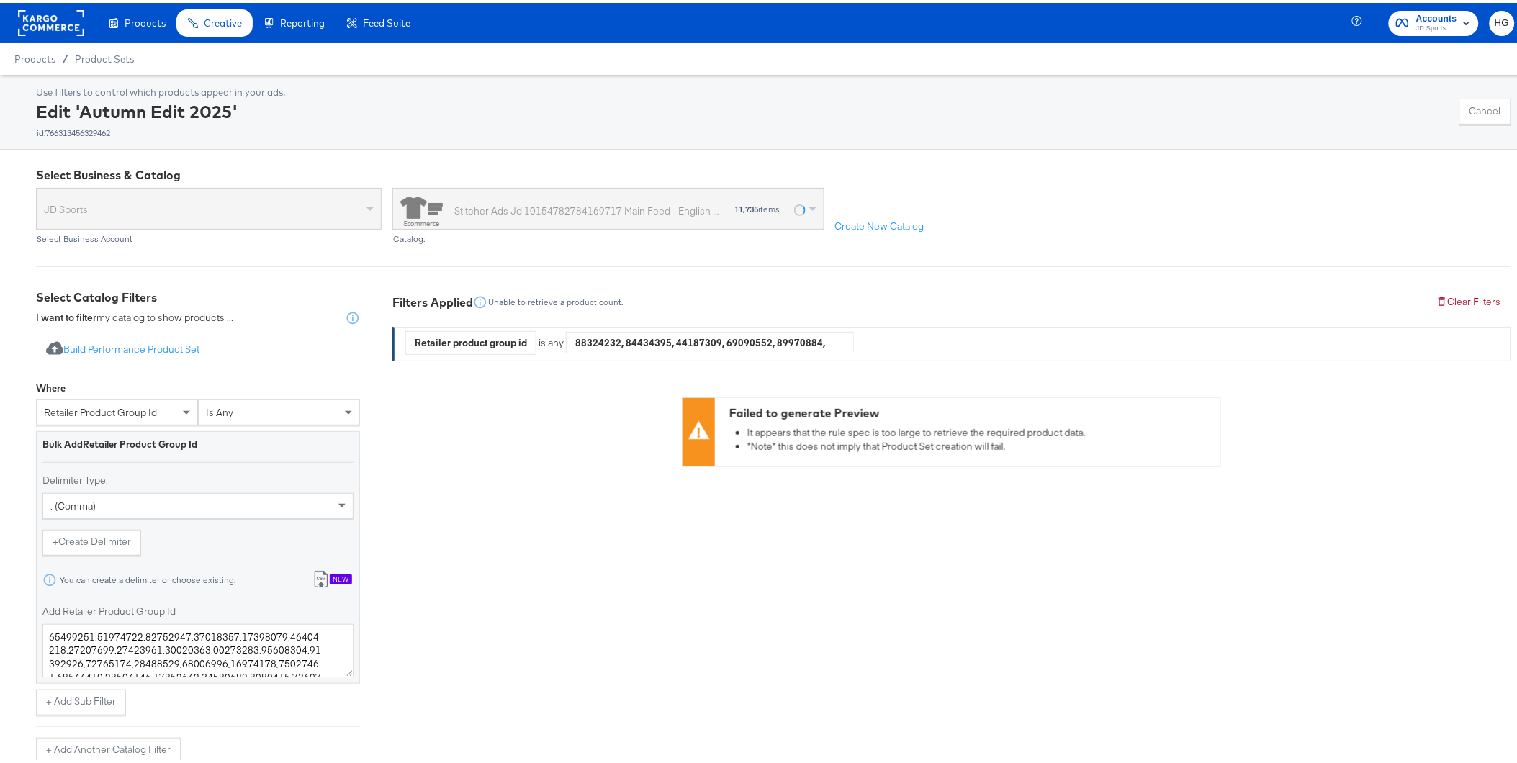
click at [783, 340] on div at bounding box center [710, 340] width 286 height 22
click at [713, 344] on div at bounding box center [710, 340] width 286 height 22
click at [857, 340] on span "Retailer product group id is any" at bounding box center [910, 343] width 1011 height 30
click at [903, 340] on span "Retailer product group id is any" at bounding box center [910, 343] width 1011 height 30
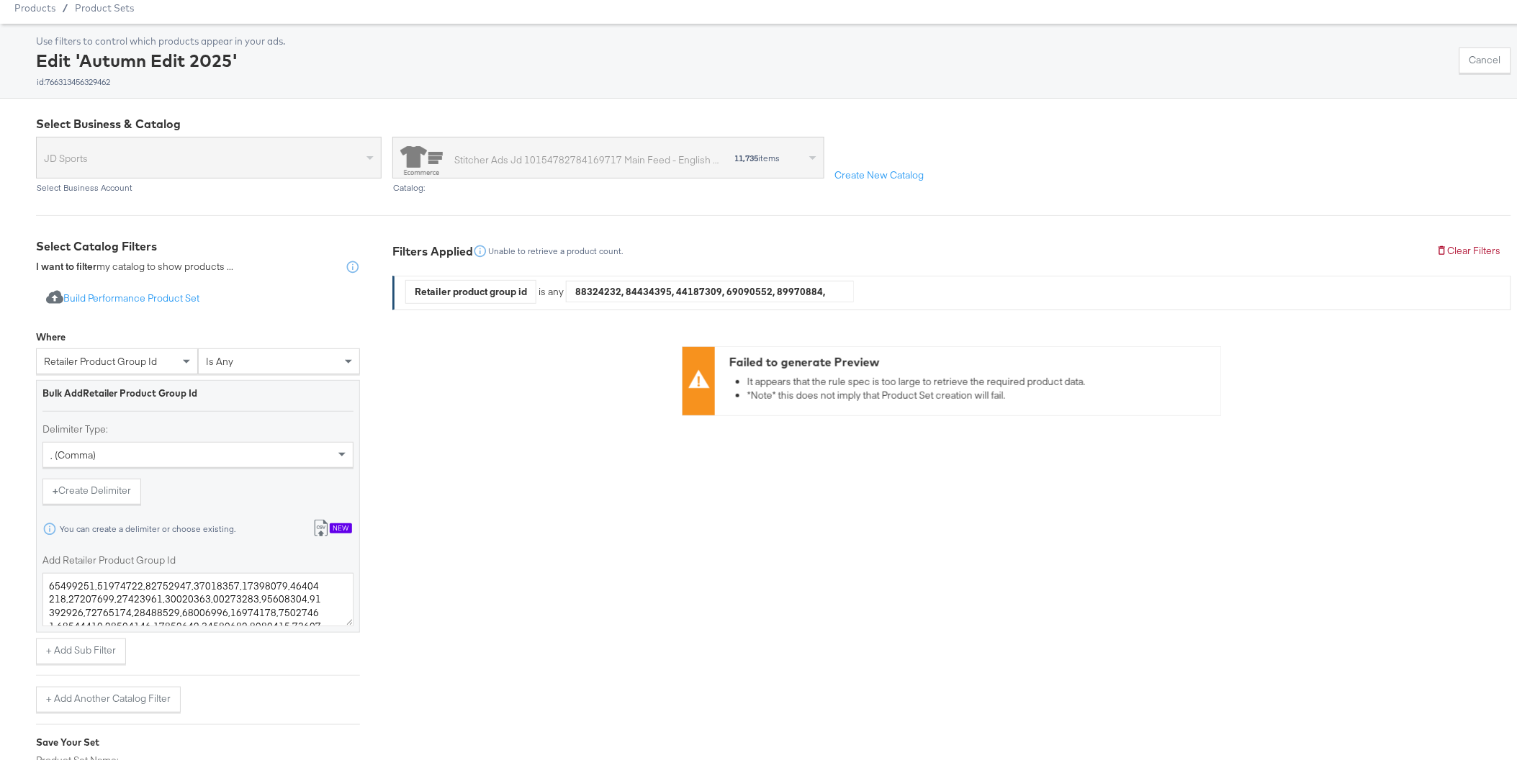
scroll to position [80, 0]
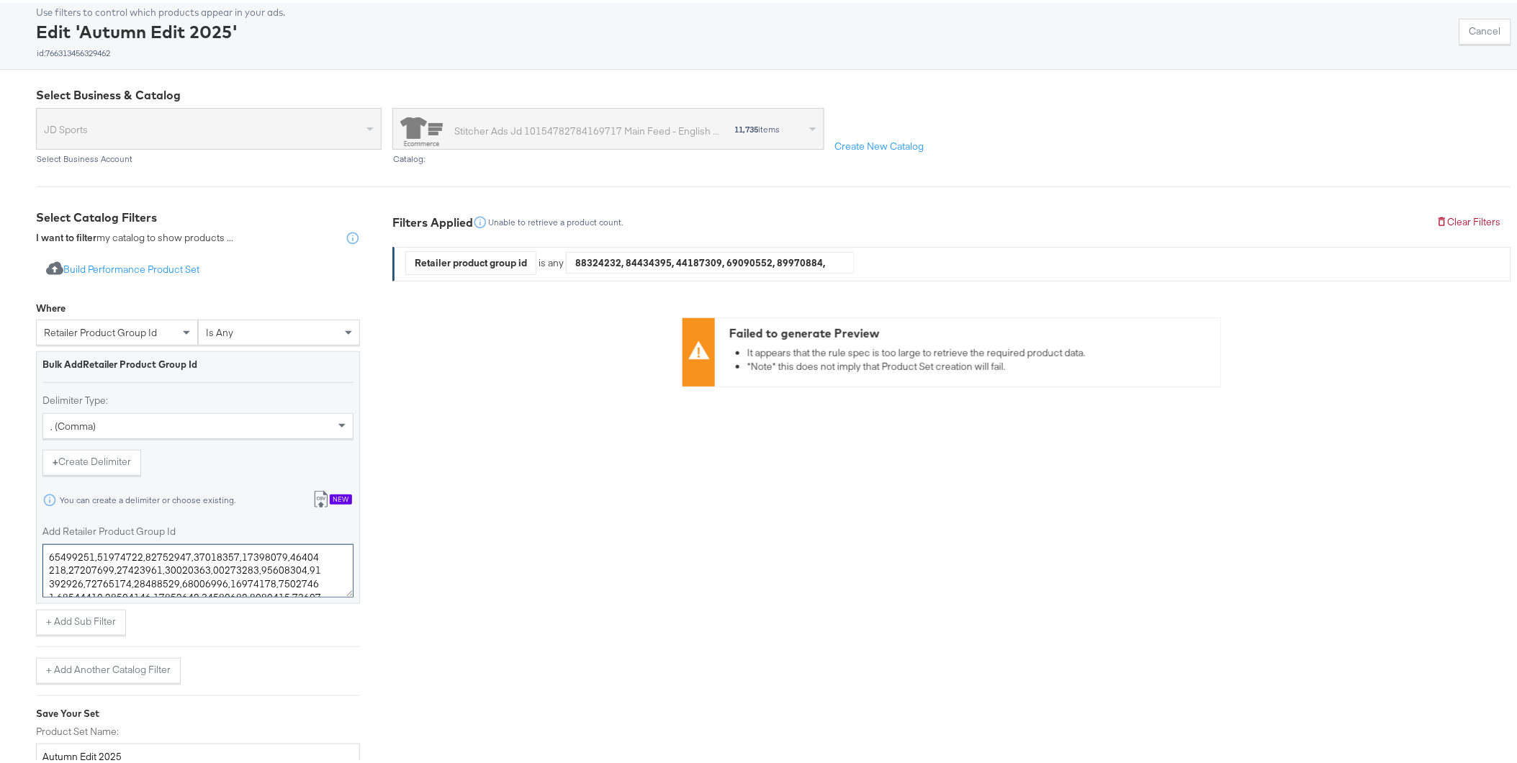
click at [108, 552] on textarea "Add Retailer Product Group Id" at bounding box center [197, 567] width 311 height 53
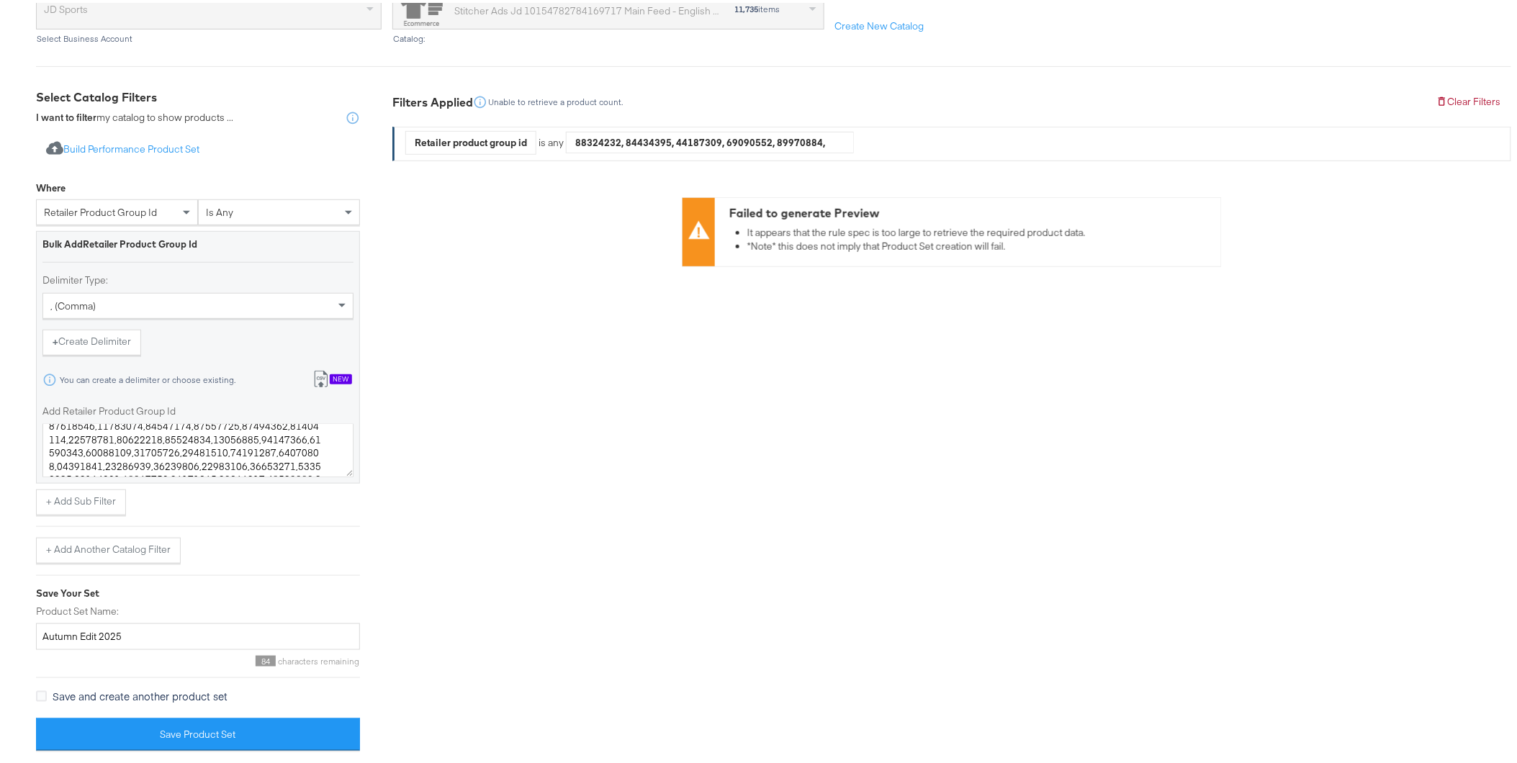
scroll to position [203, 0]
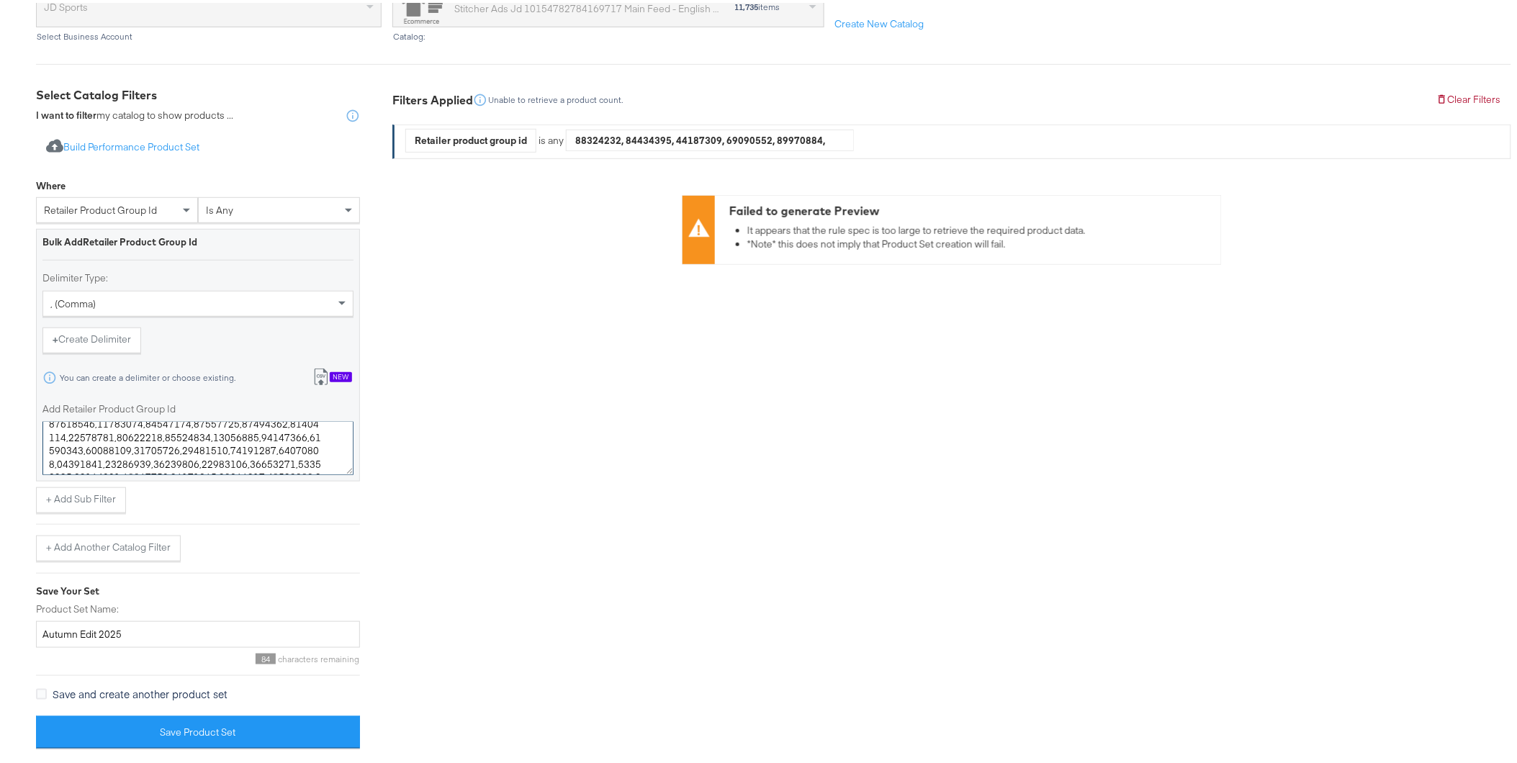
click at [291, 448] on textarea "Add Retailer Product Group Id" at bounding box center [197, 445] width 311 height 53
drag, startPoint x: 290, startPoint y: 445, endPoint x: 281, endPoint y: 442, distance: 9.1
click at [290, 445] on textarea "Add Retailer Product Group Id" at bounding box center [197, 445] width 311 height 53
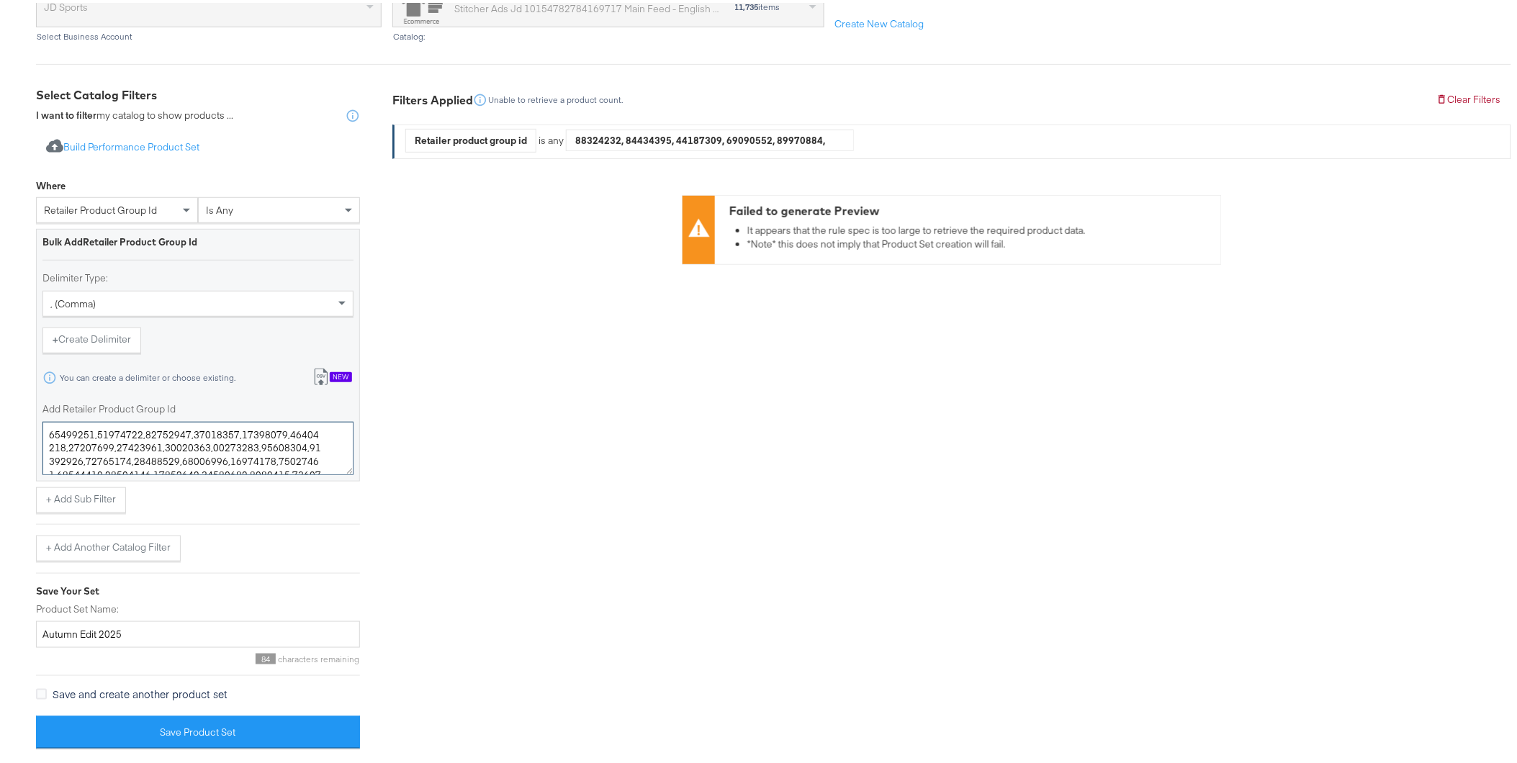
drag, startPoint x: 279, startPoint y: 441, endPoint x: -1, endPoint y: 265, distance: 330.5
click at [0, 265] on html "Products Products Product Catalogs Enhance Your Product Catalog, Map Them to Pu…" at bounding box center [764, 179] width 1529 height 763
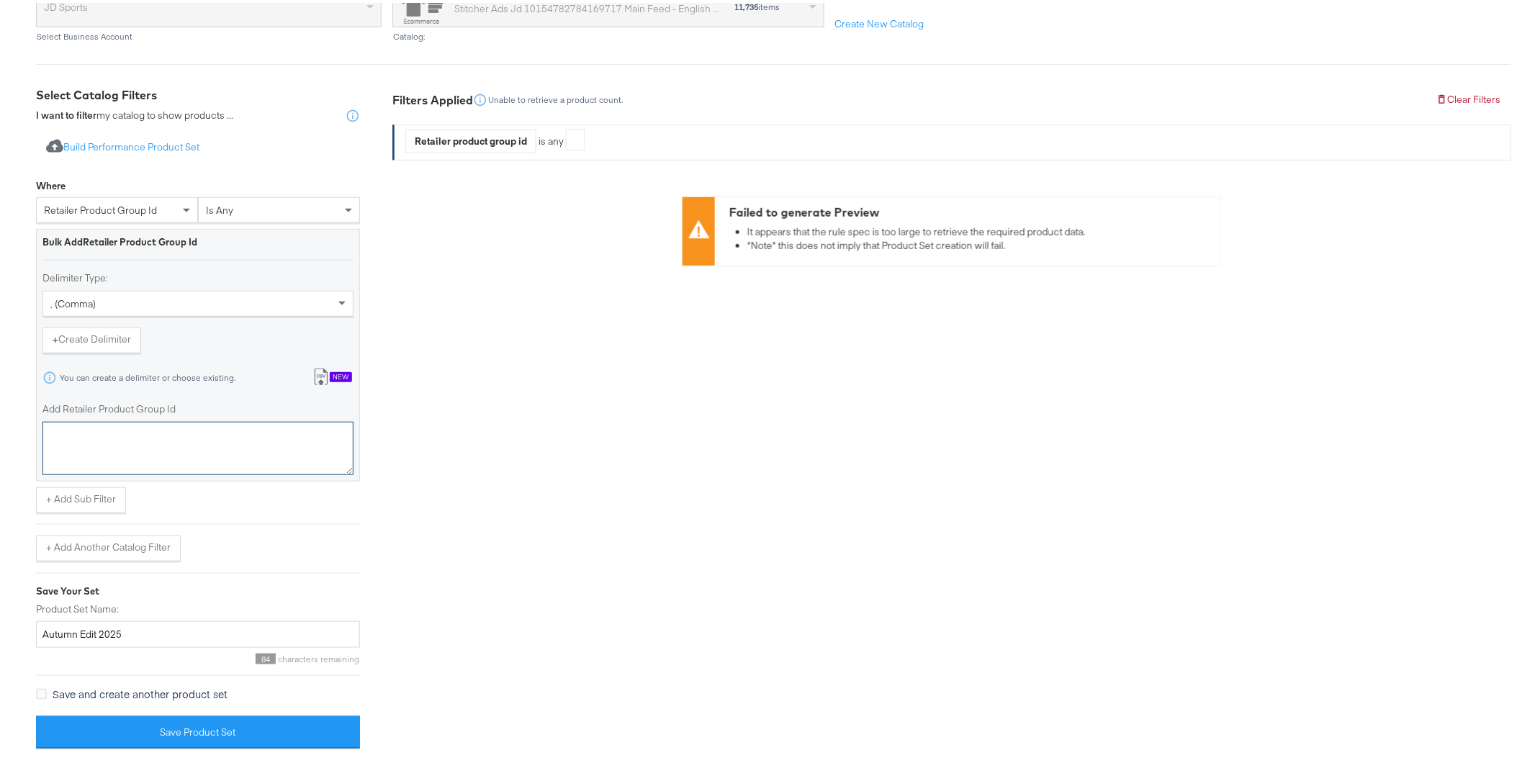
paste textarea "19657161 19601354 19658763 19706655 19660177 19683546 19649606 19600406 1970680…"
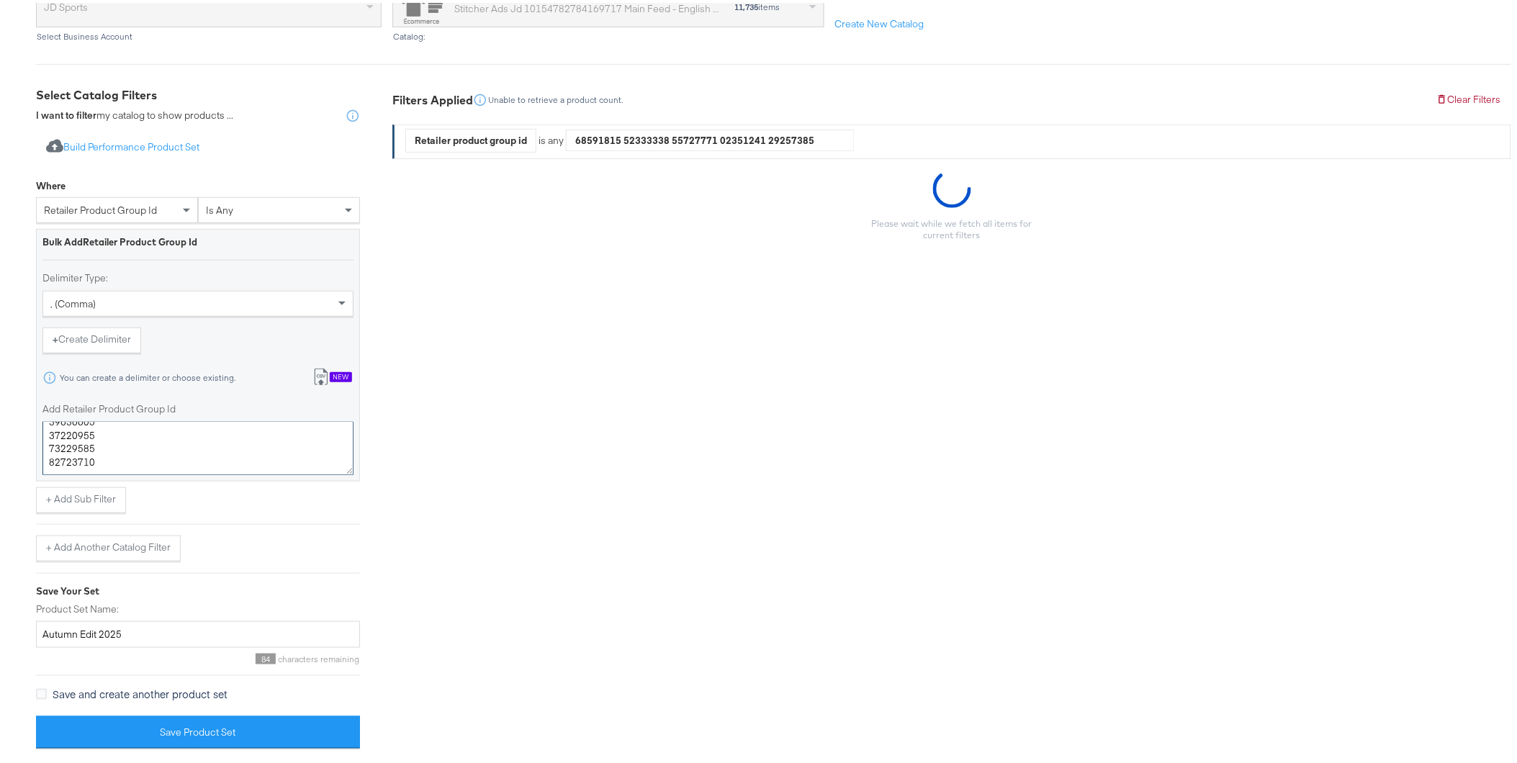
click at [212, 436] on textarea "Add Retailer Product Group Id" at bounding box center [197, 445] width 311 height 53
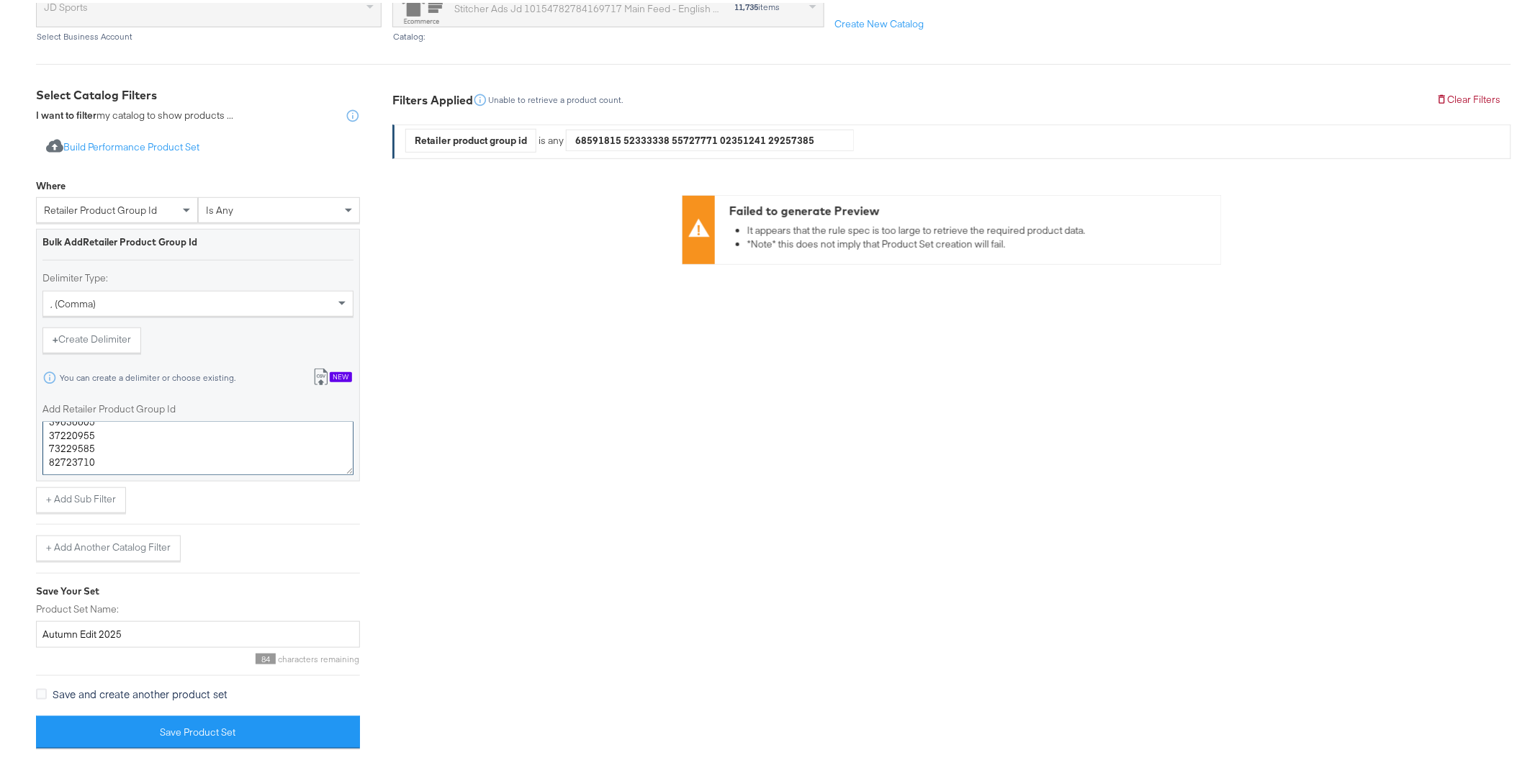
type textarea "19657161 19601354 19658763 19706655 19660177 19683546 19649606 19600406 1970680…"
click at [473, 415] on div "Filters Applied Unable to retrieve a product count. Clear Filters Retailer prod…" at bounding box center [951, 420] width 1119 height 673
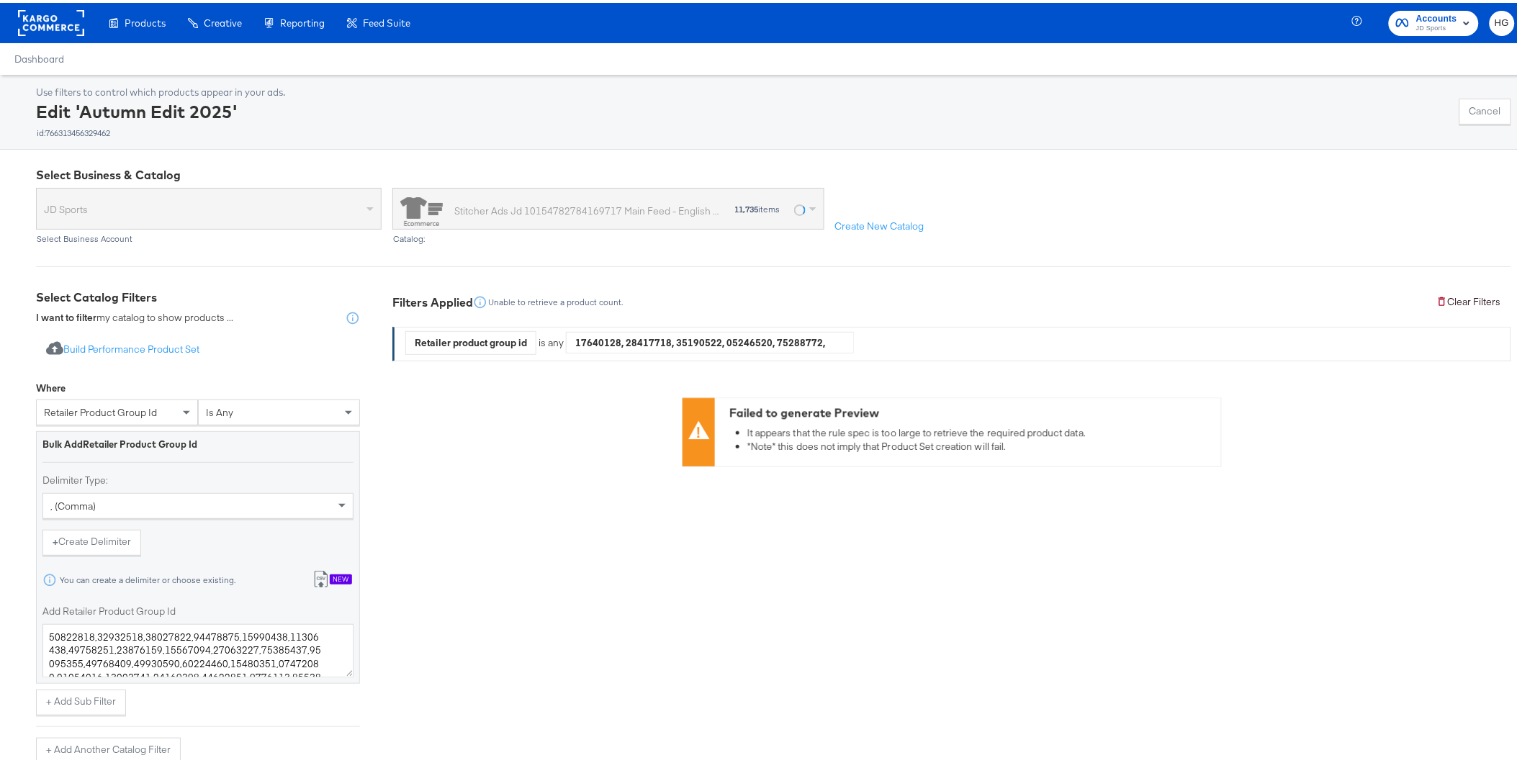
click at [1463, 295] on button "Clear Filters" at bounding box center [1468, 299] width 85 height 26
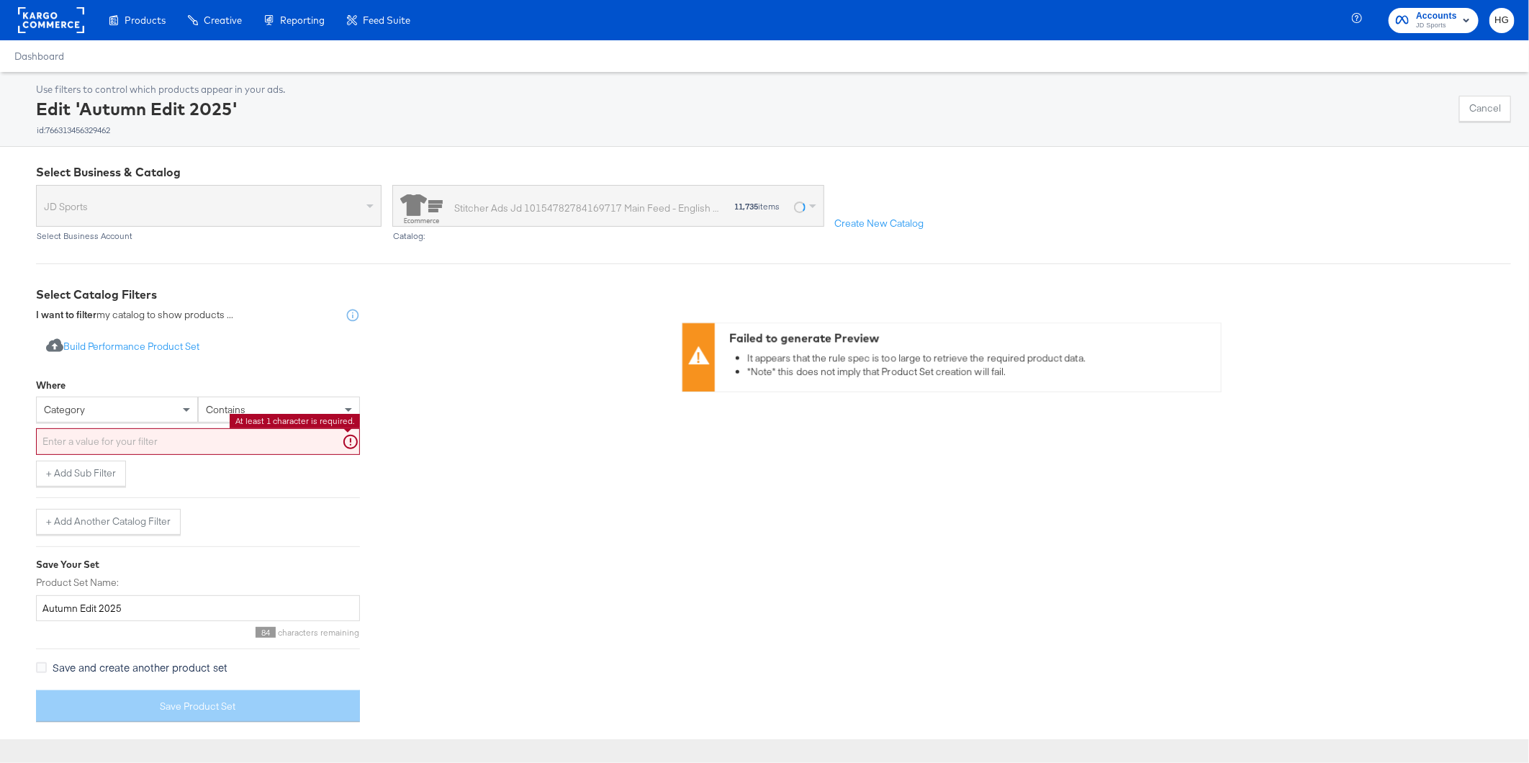
click at [66, 437] on input "text" at bounding box center [198, 441] width 324 height 27
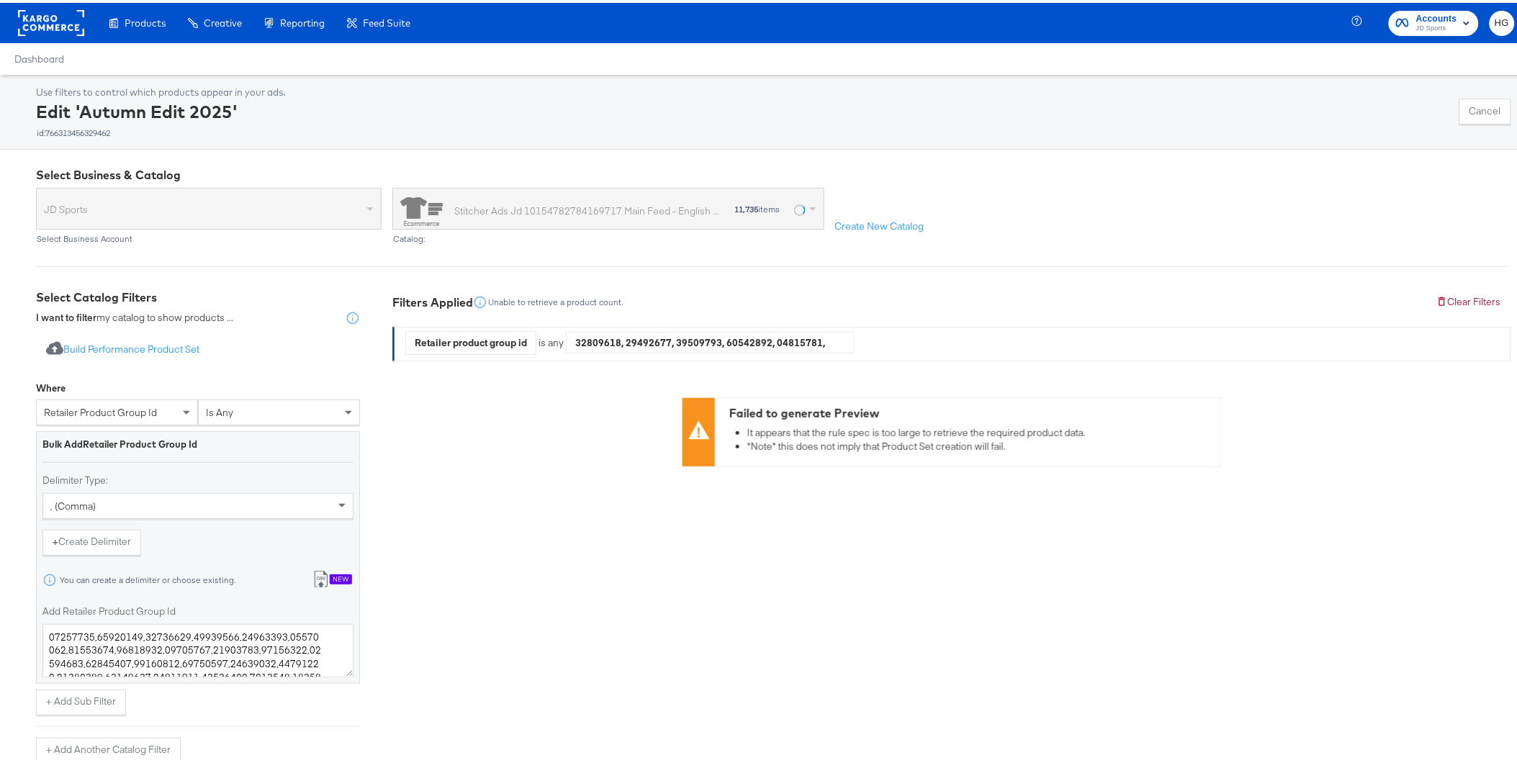
click at [124, 500] on div ", (comma)" at bounding box center [198, 503] width 310 height 24
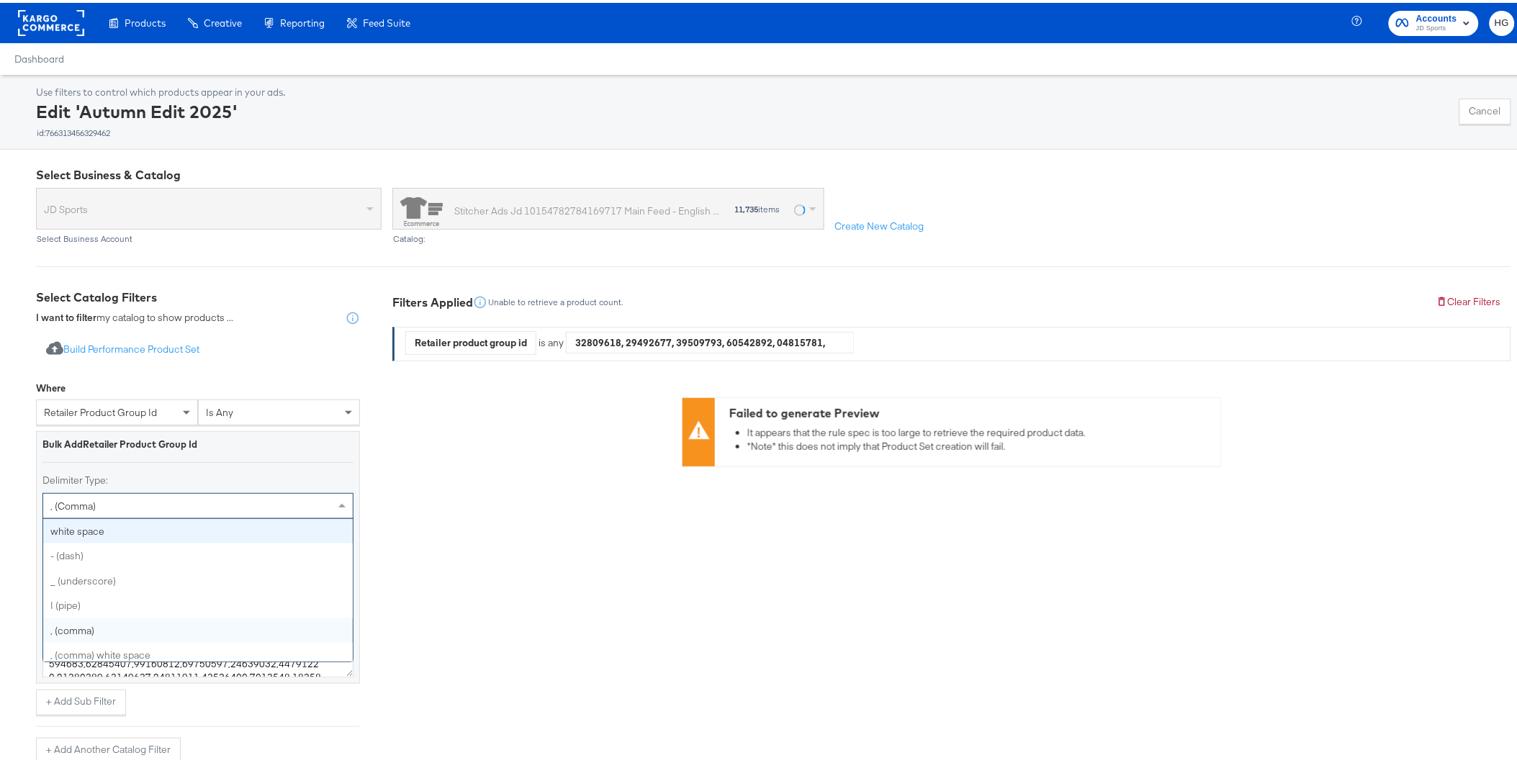
click at [418, 487] on div "Filters Applied Unable to retrieve a product count. Clear Filters Retailer prod…" at bounding box center [951, 622] width 1119 height 673
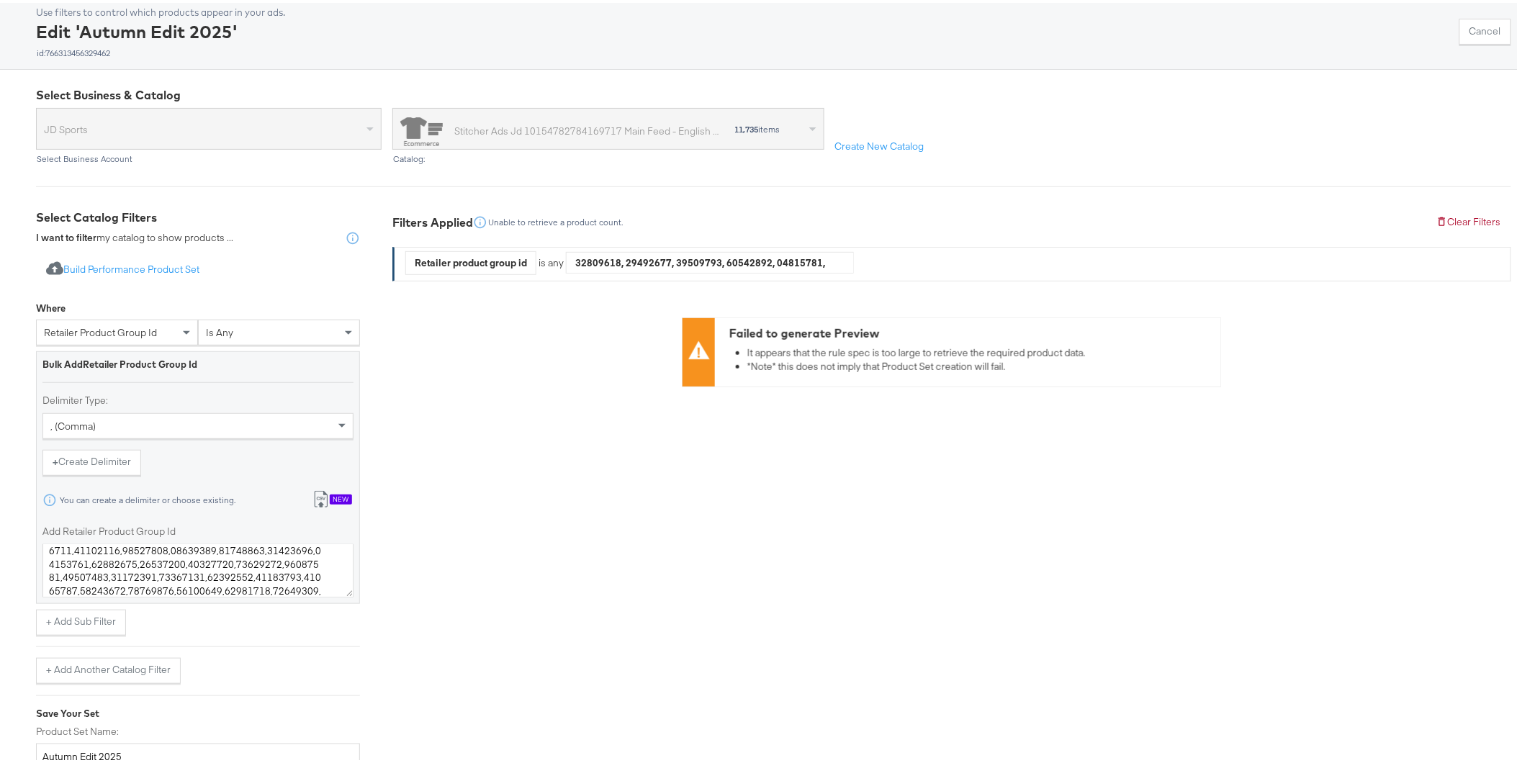
scroll to position [3119, 0]
click at [63, 551] on textarea "Add Retailer Product Group Id" at bounding box center [197, 567] width 311 height 53
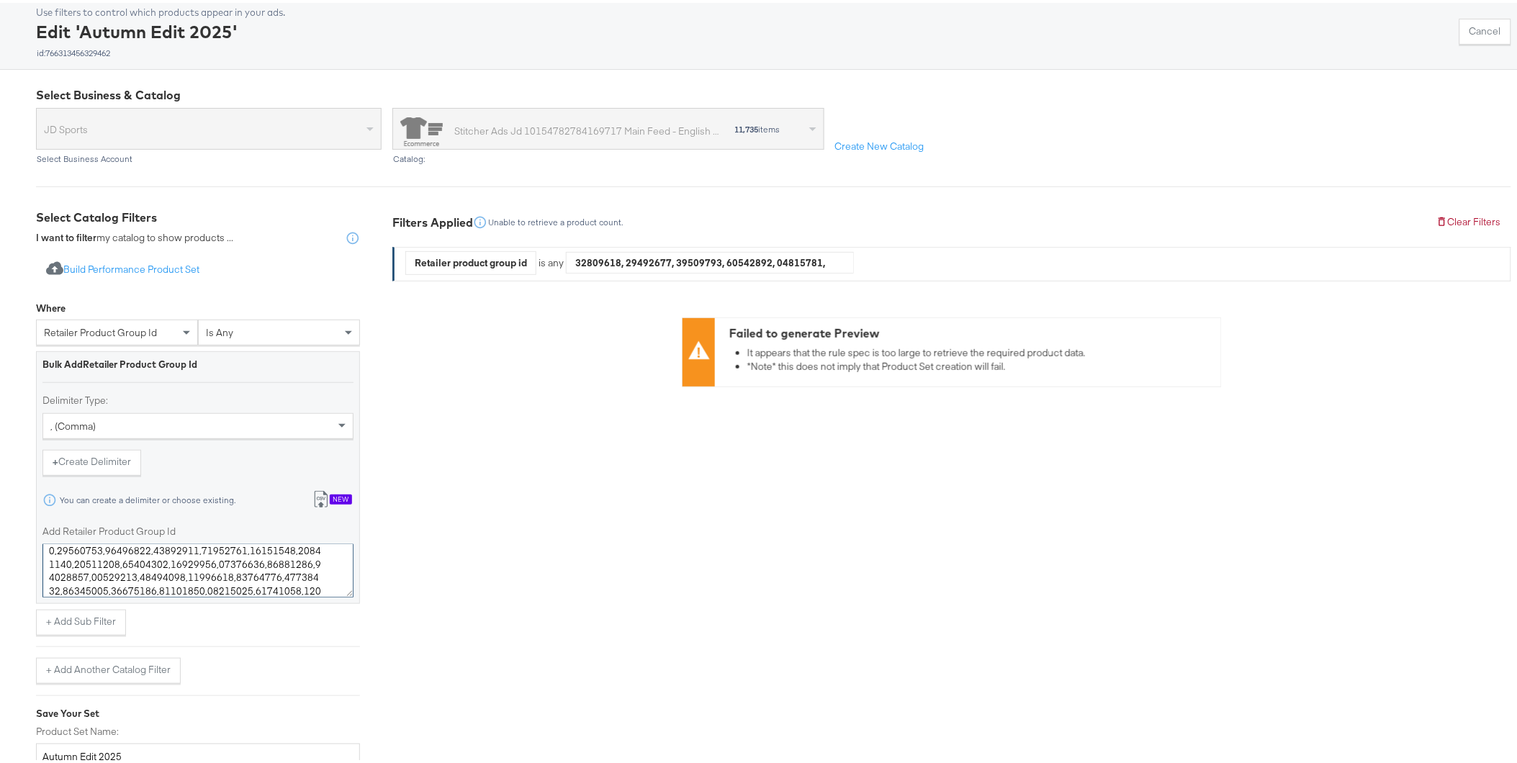
paste textarea "57161,19601354,19658763,19706655,19660177,19683546,19649606,19600406,19706809,1…"
type textarea "19657161,19601354,19658763,19706655,19660177,19683546,19649606,19600406,1970680…"
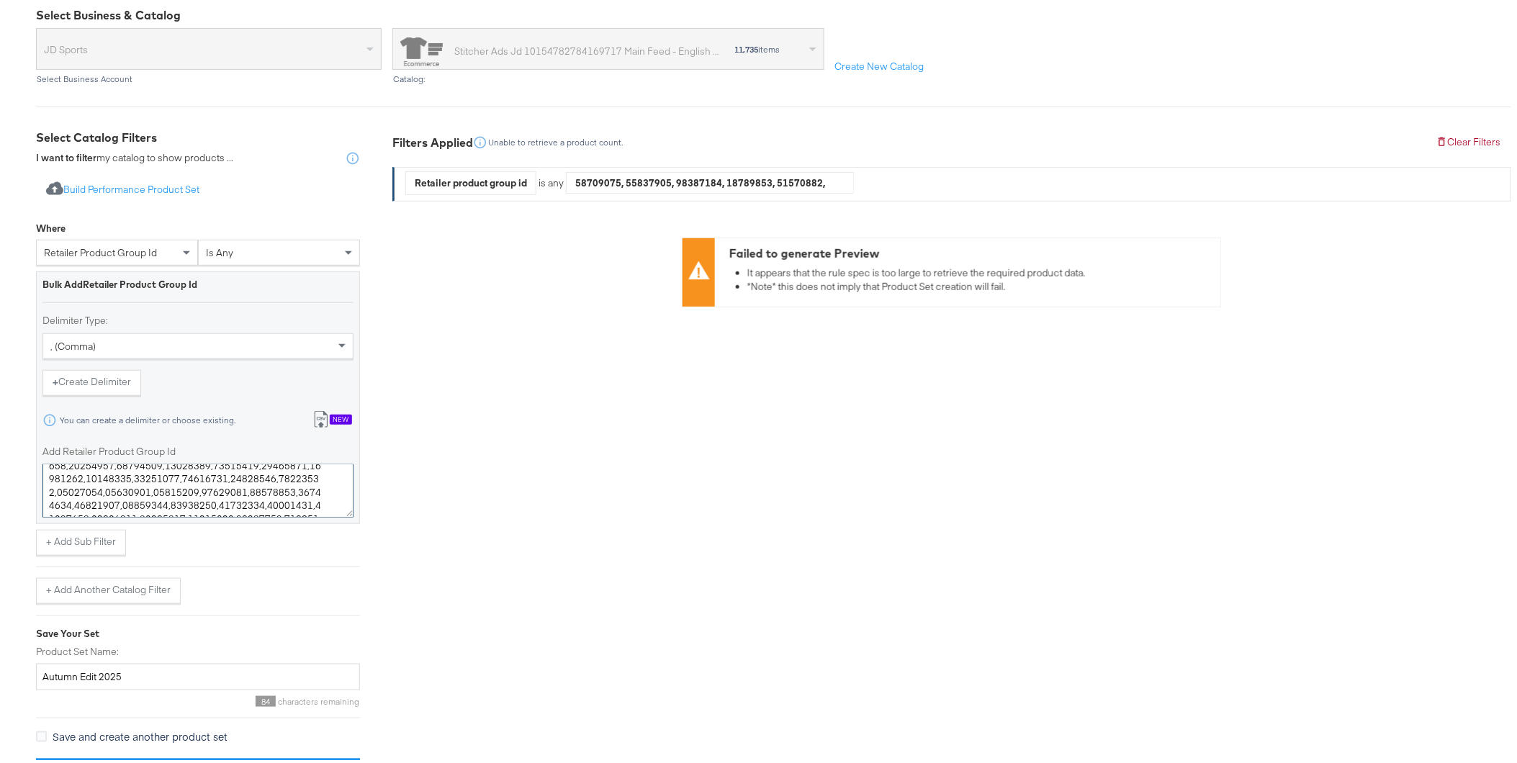
scroll to position [0, 0]
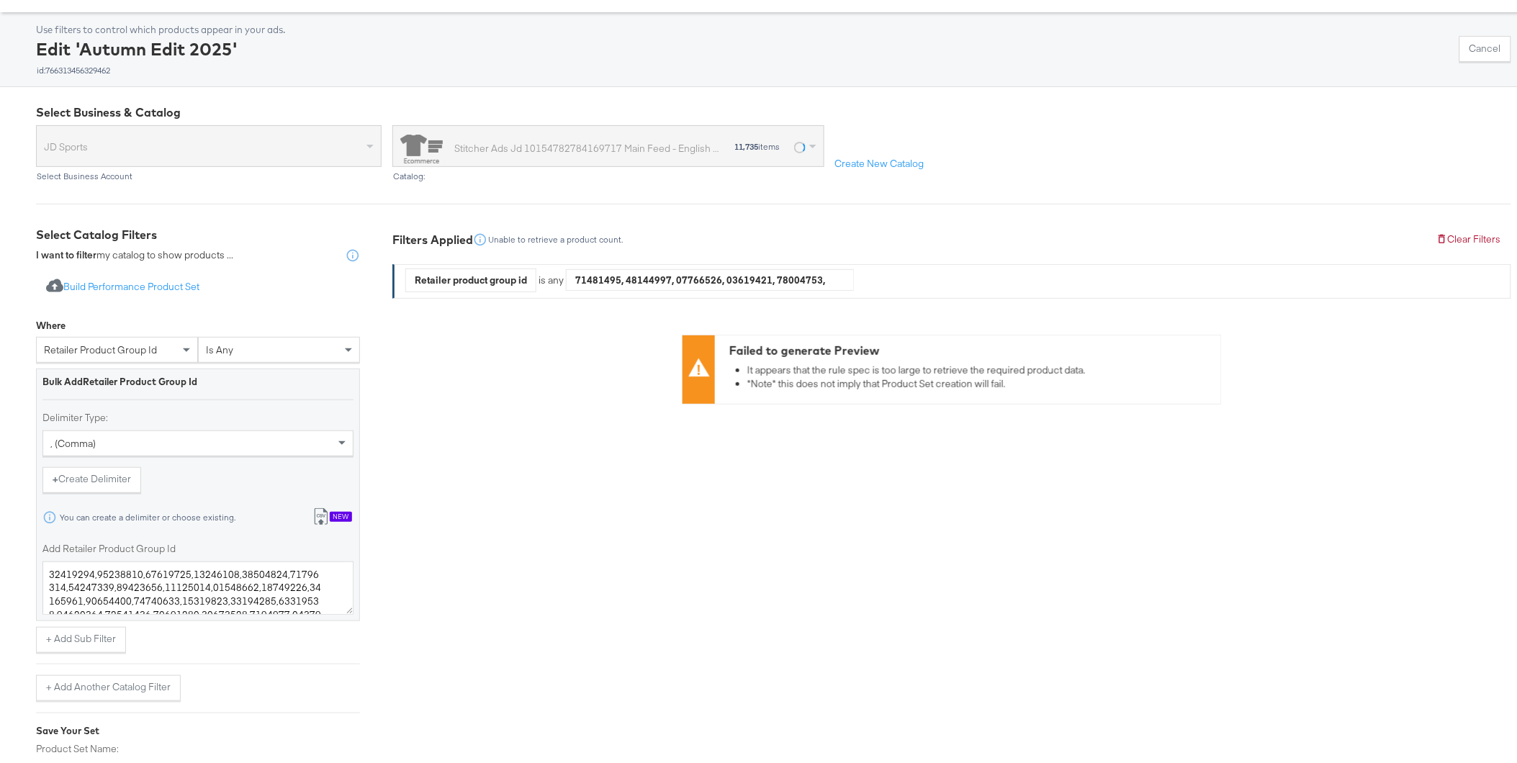
scroll to position [160, 0]
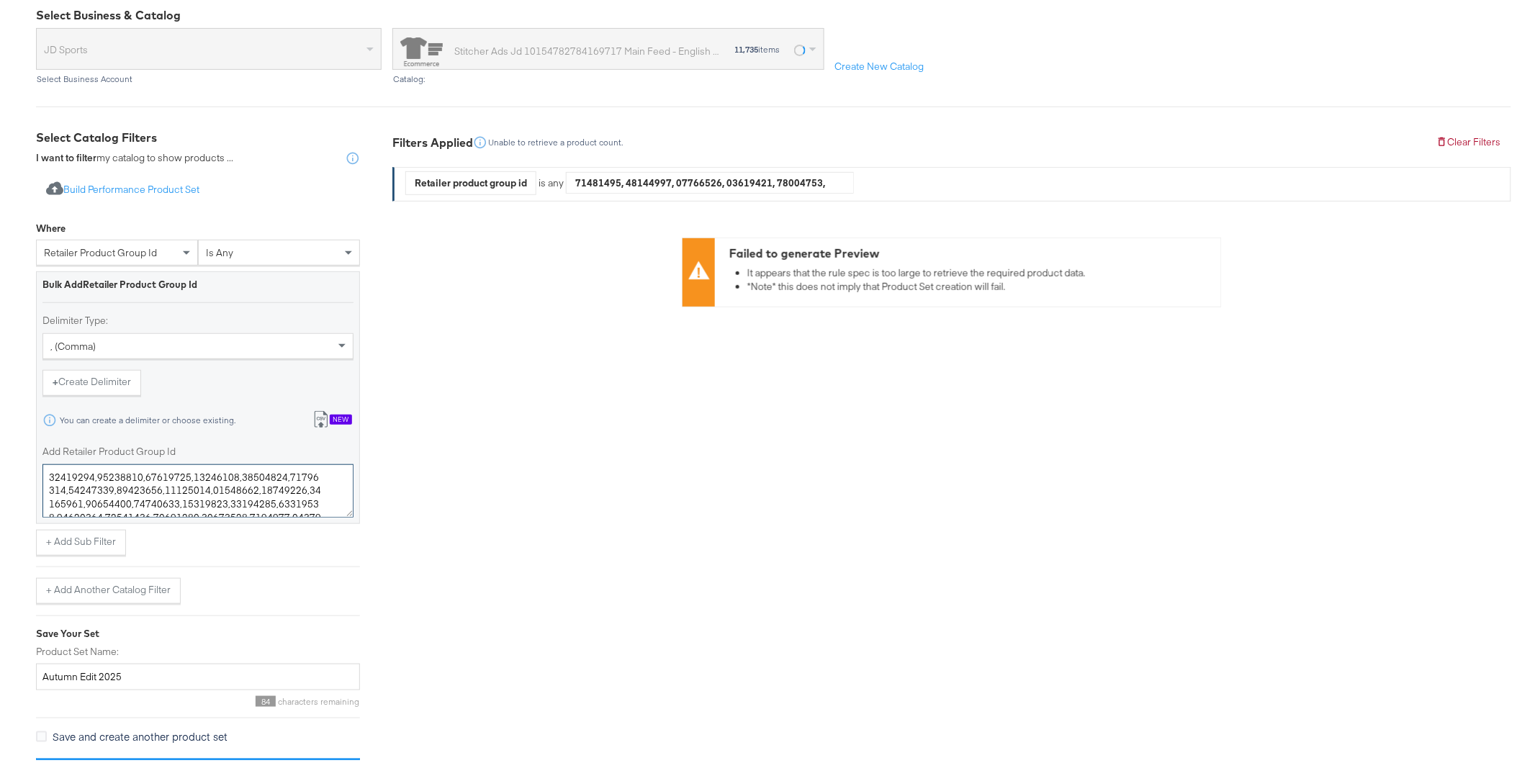
click at [47, 470] on textarea "Add Retailer Product Group Id" at bounding box center [197, 487] width 311 height 53
paste textarea "57161,19601354,19658763,19706655,19660177,19683546,19649606,19600406,19706809,1…"
type textarea "19657161,19601354,19658763,19706655,19660177,19683546,19649606,19600406,1970680…"
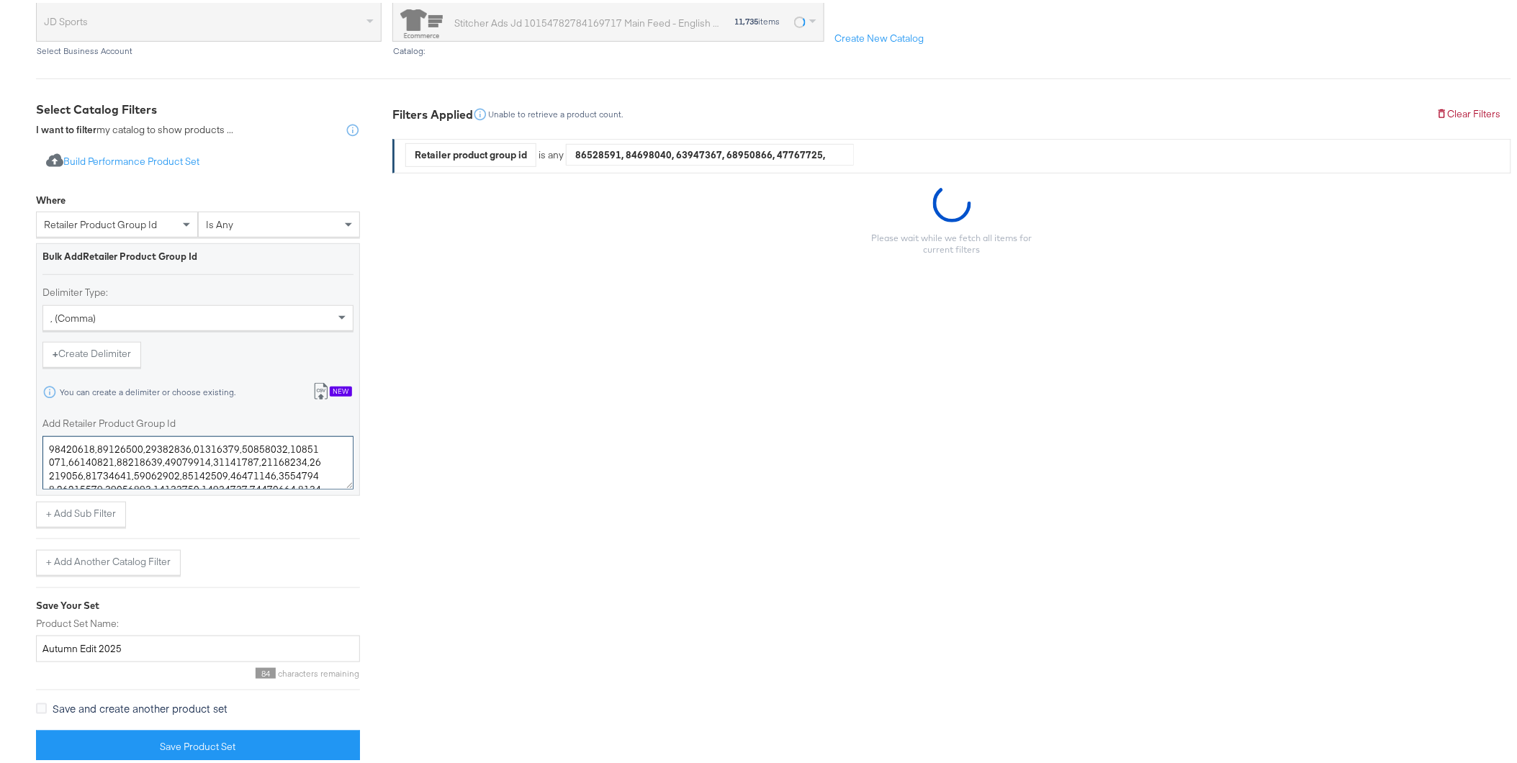
scroll to position [203, 0]
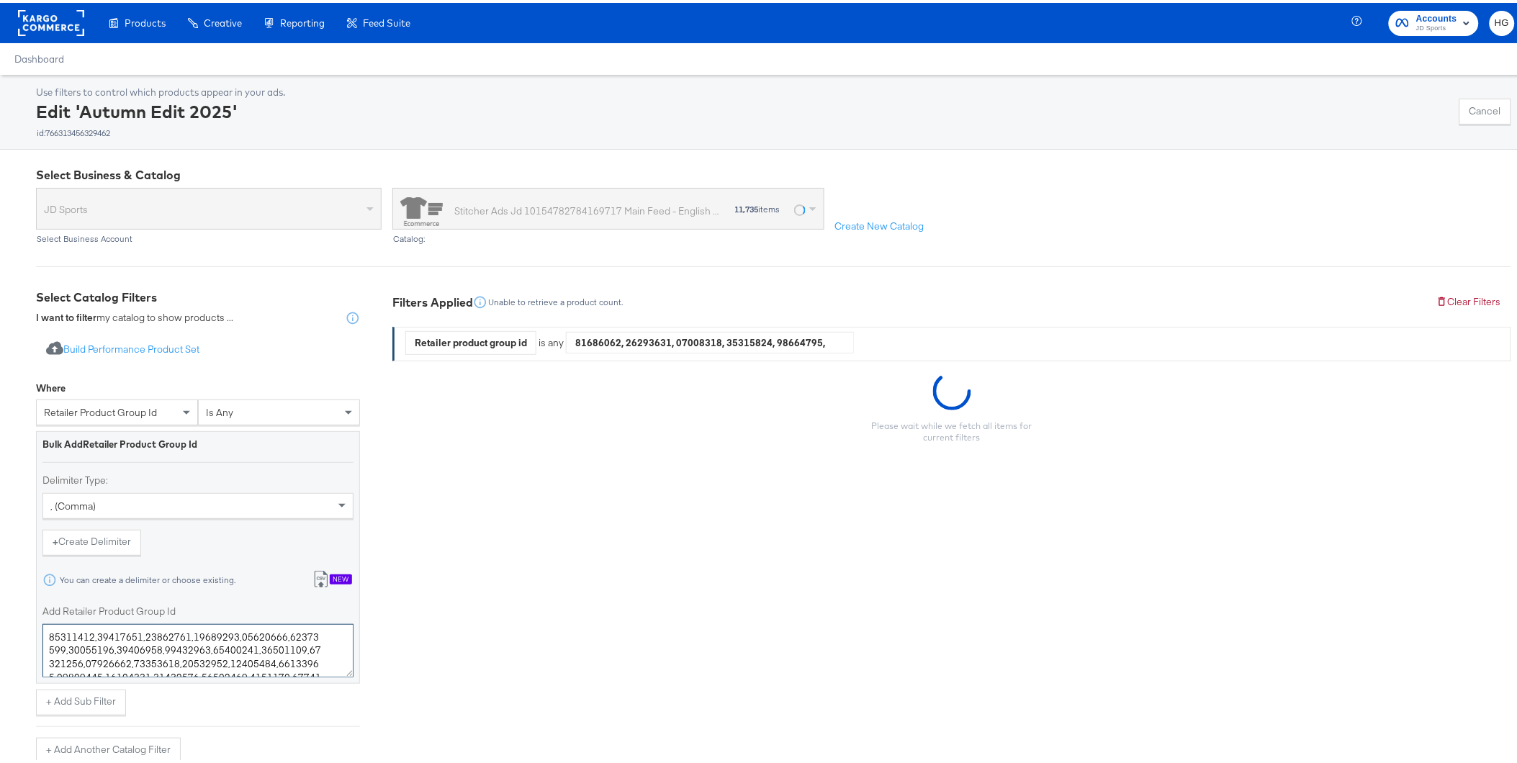
click at [53, 632] on textarea "Add Retailer Product Group Id" at bounding box center [197, 647] width 311 height 53
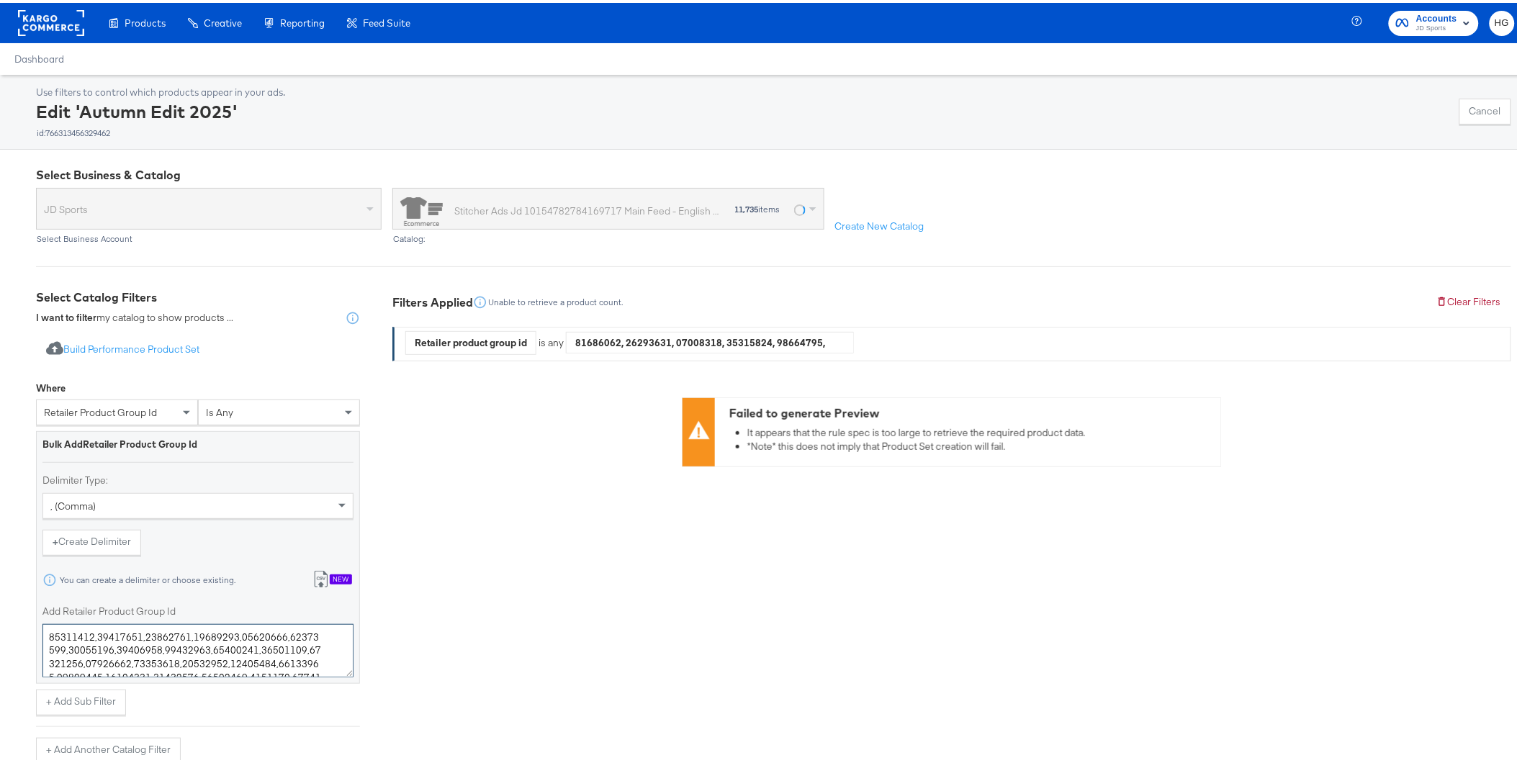
click at [53, 632] on textarea "Add Retailer Product Group Id" at bounding box center [197, 647] width 311 height 53
click at [80, 638] on textarea "Add Retailer Product Group Id" at bounding box center [197, 647] width 311 height 53
click at [53, 632] on textarea "Add Retailer Product Group Id" at bounding box center [197, 647] width 311 height 53
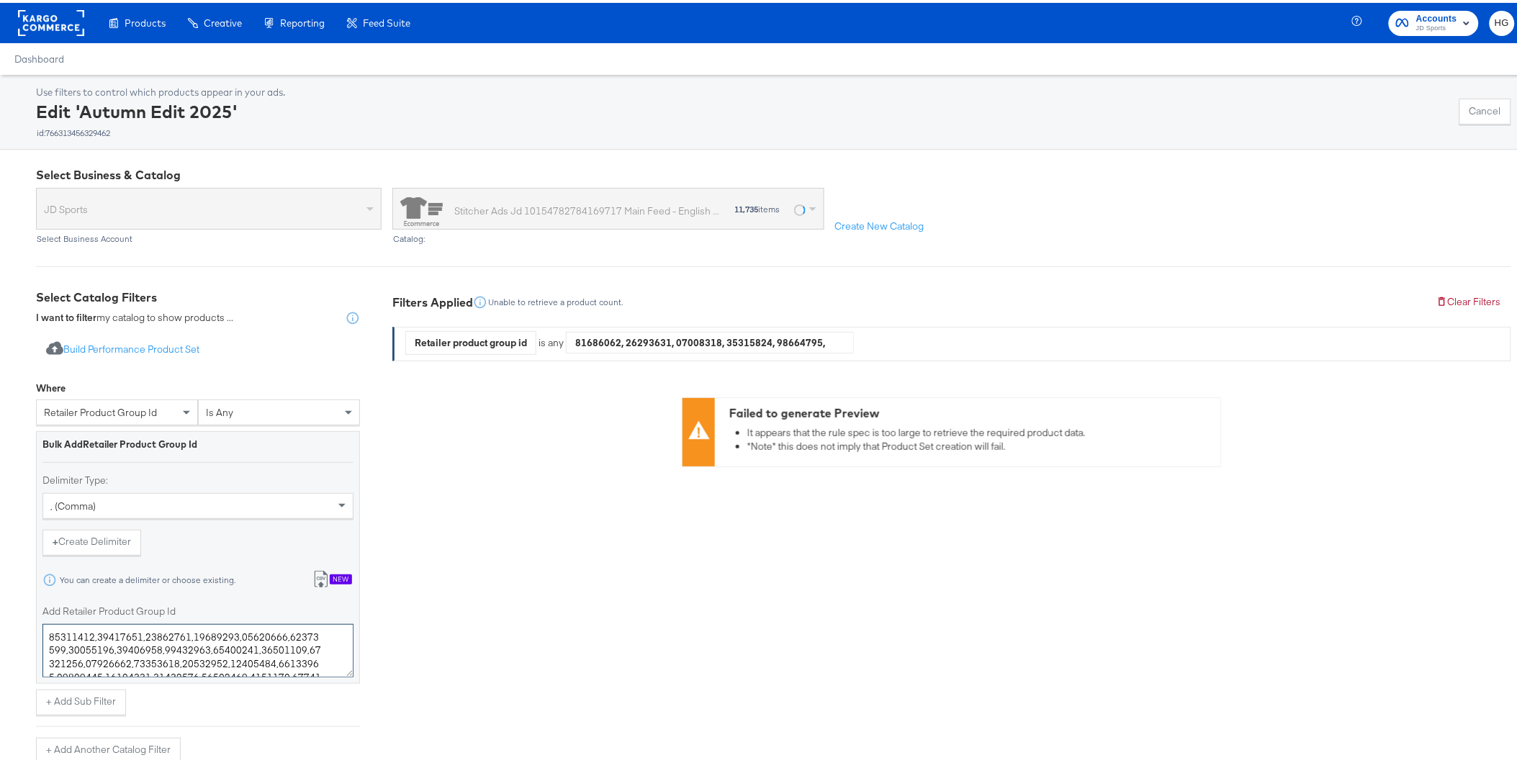
click at [53, 632] on textarea "Add Retailer Product Group Id" at bounding box center [197, 647] width 311 height 53
paste textarea "57161,19601354,19658763,19706655,19660177,19683546,19649606,19600406,19706809,1…"
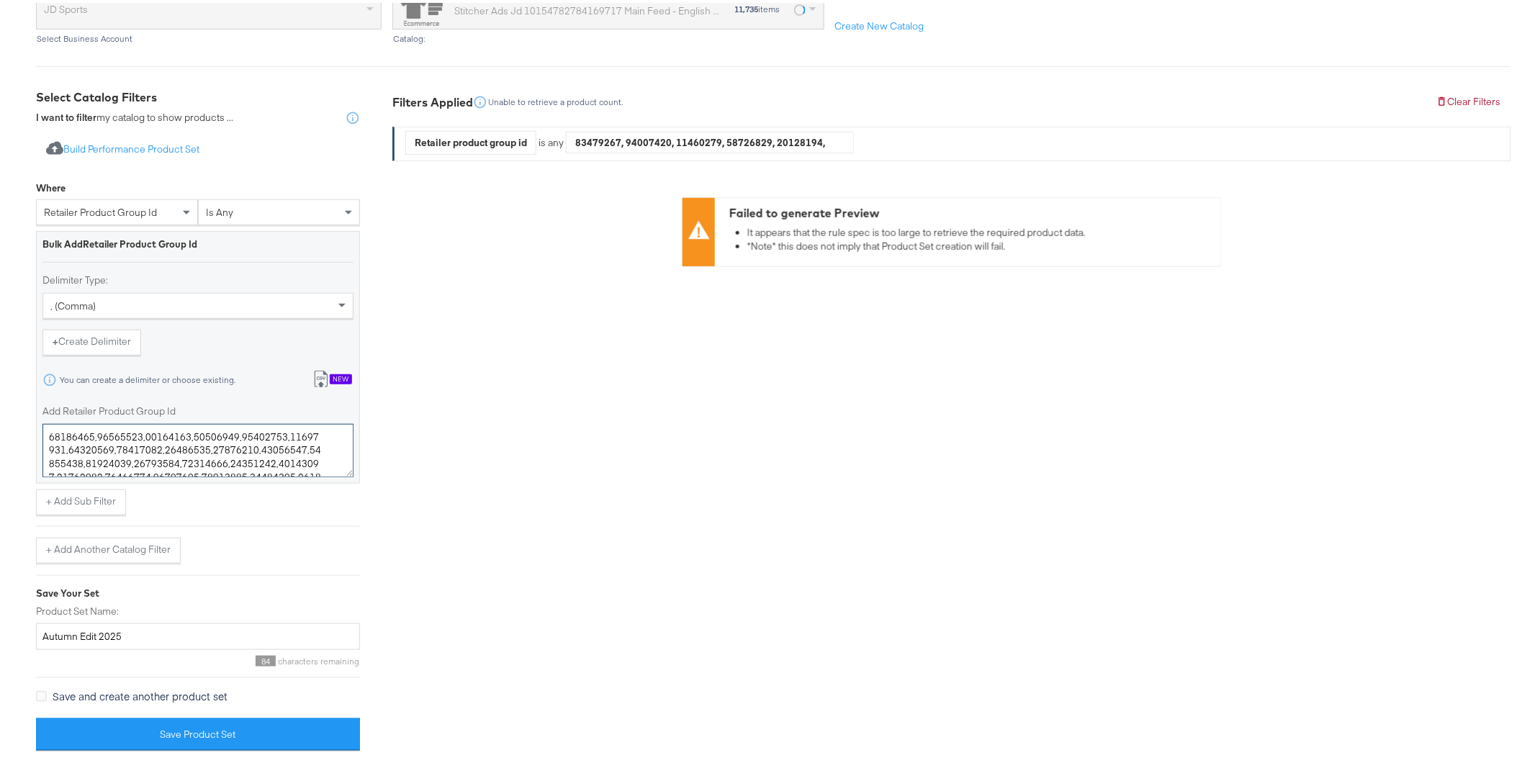
scroll to position [203, 0]
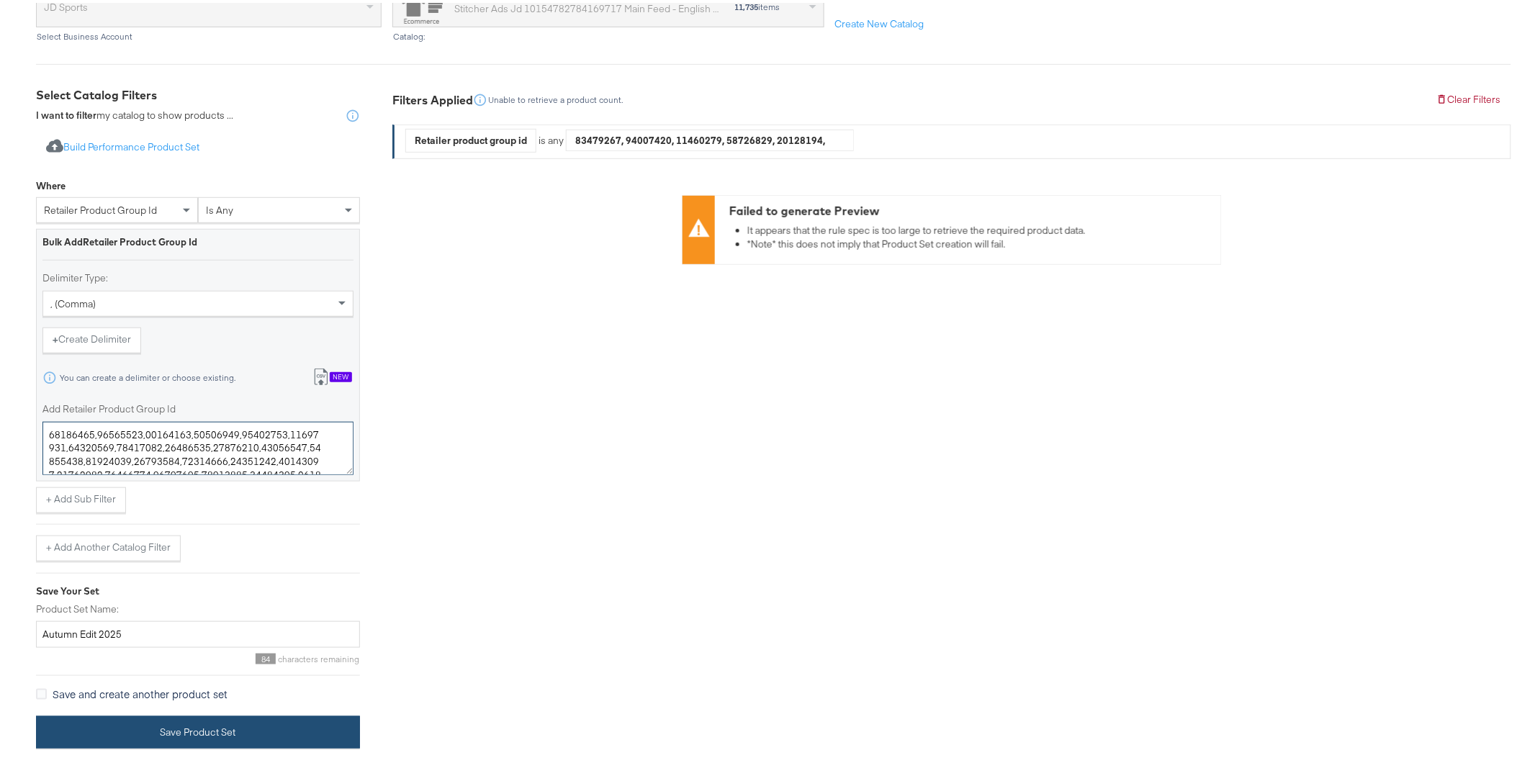
type textarea "19657161,19601354,19658763,19706655,19660177,19683546,19649606,19600406,1970680…"
click at [184, 728] on button "Save Product Set" at bounding box center [198, 729] width 324 height 32
